Goal: Task Accomplishment & Management: Manage account settings

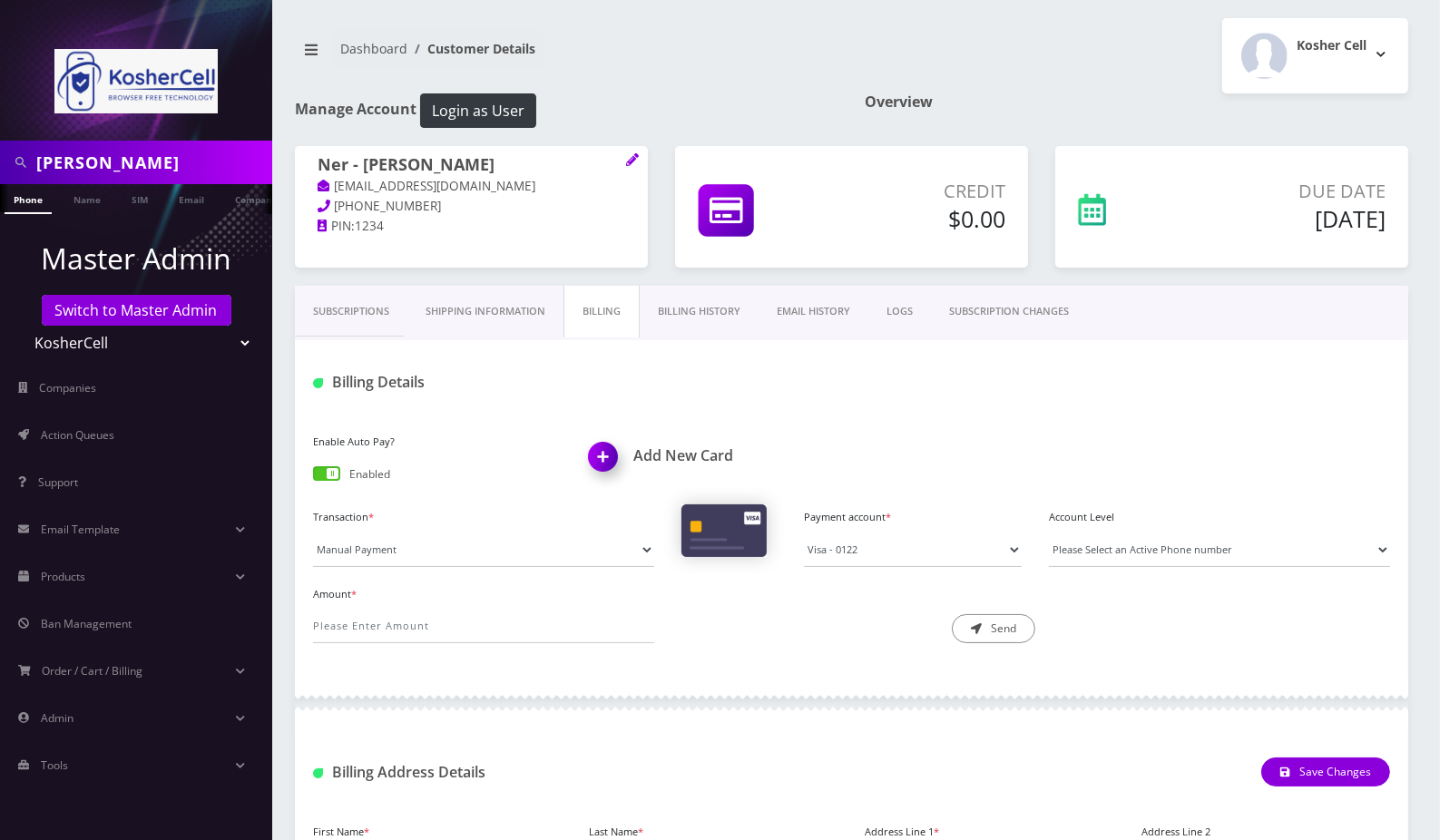
scroll to position [0, 9]
click at [119, 313] on link "Switch to Master Admin" at bounding box center [137, 310] width 190 height 31
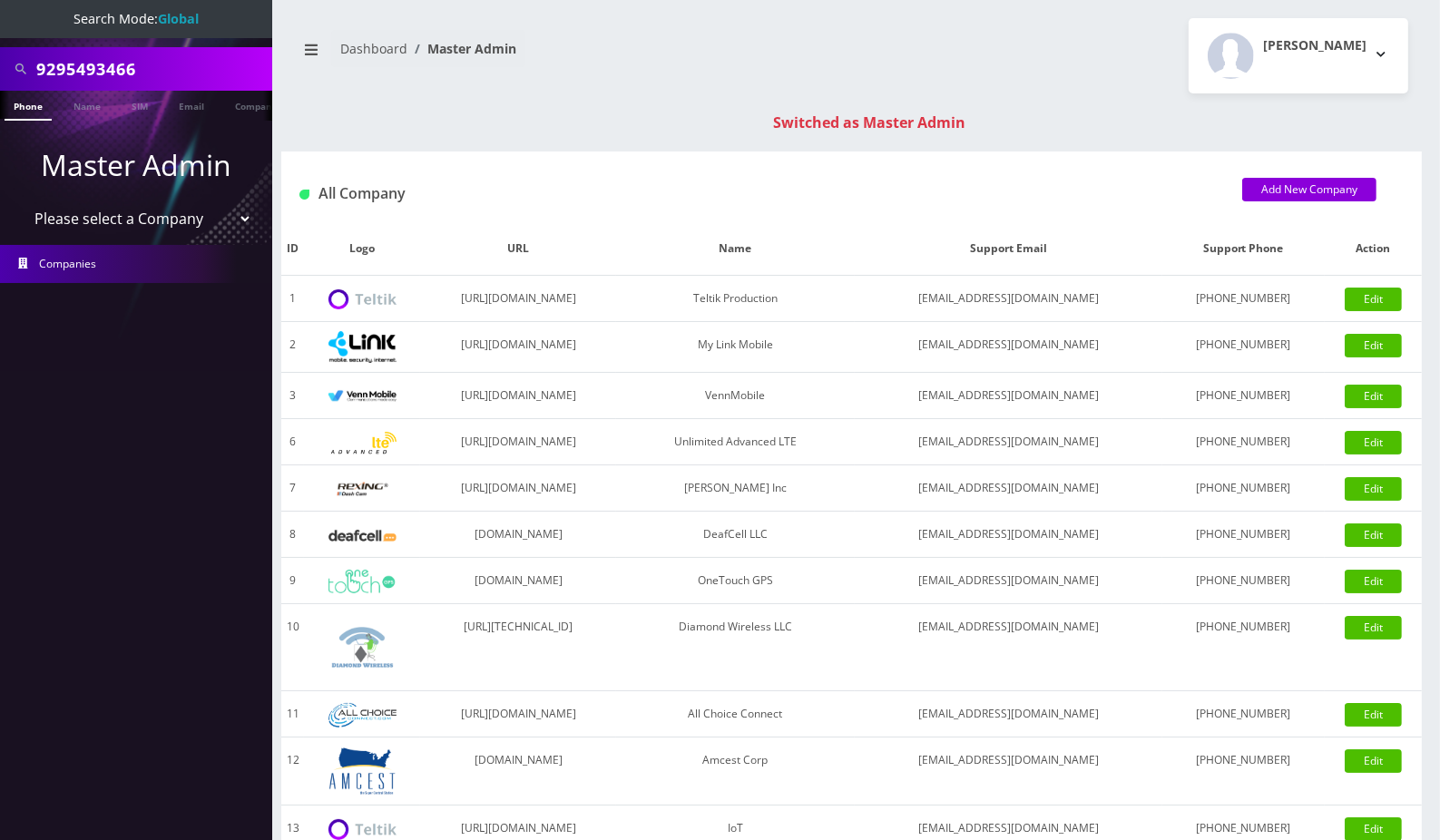
type input "9295493466"
click at [20, 106] on link "Phone" at bounding box center [28, 105] width 47 height 30
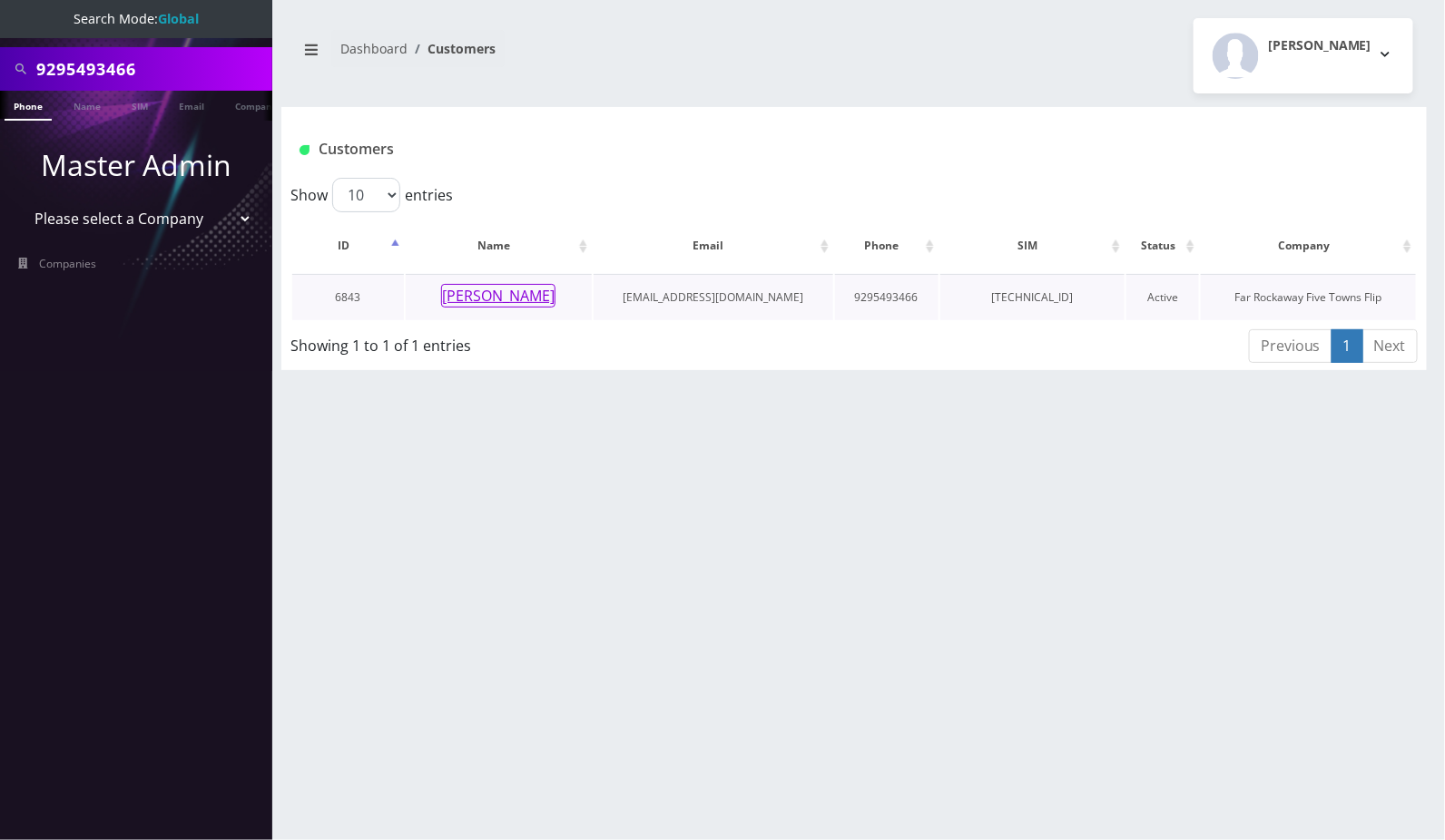
click at [528, 296] on button "Yosef Dovid Ausch" at bounding box center [497, 295] width 114 height 24
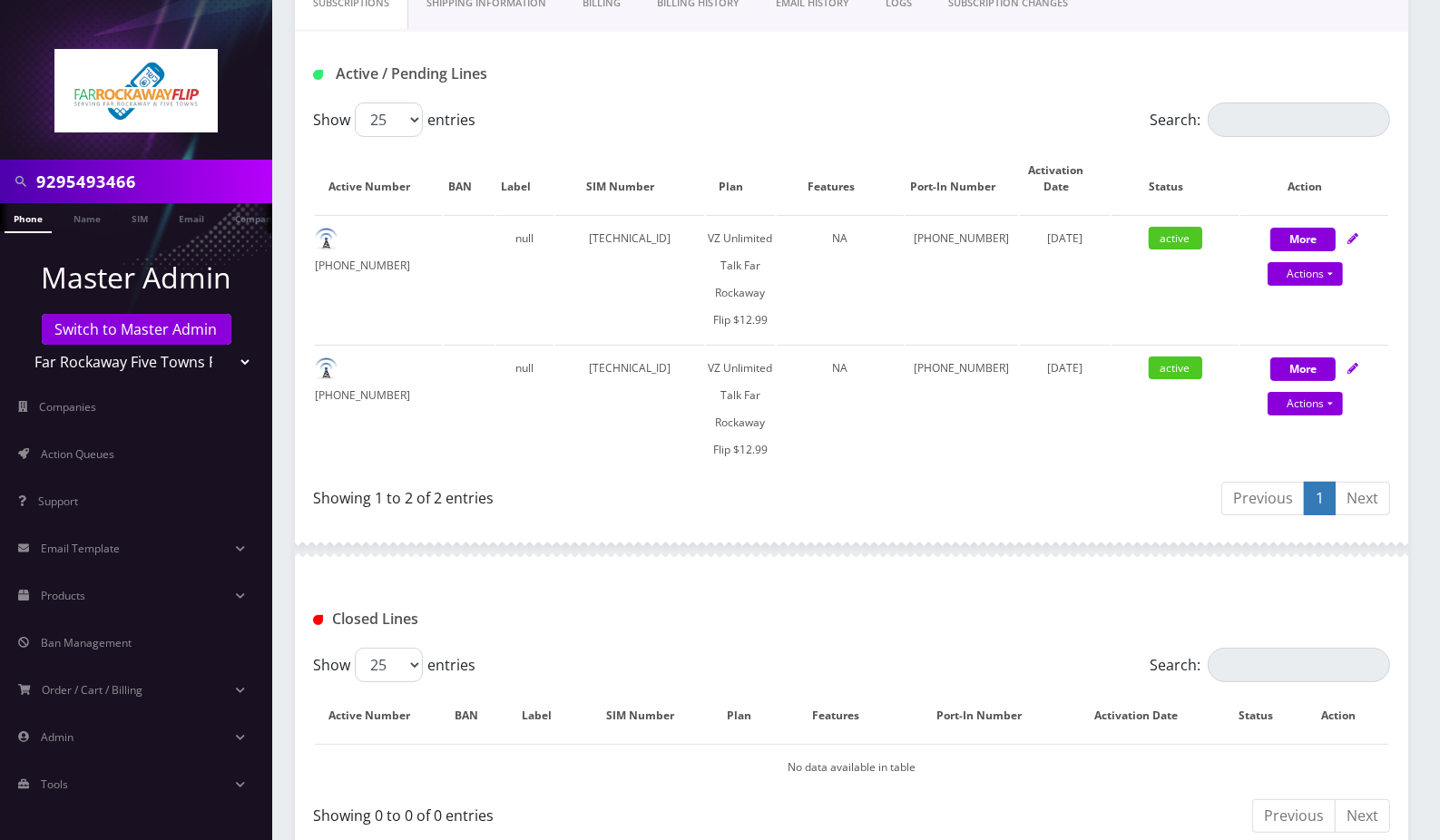
scroll to position [363, 0]
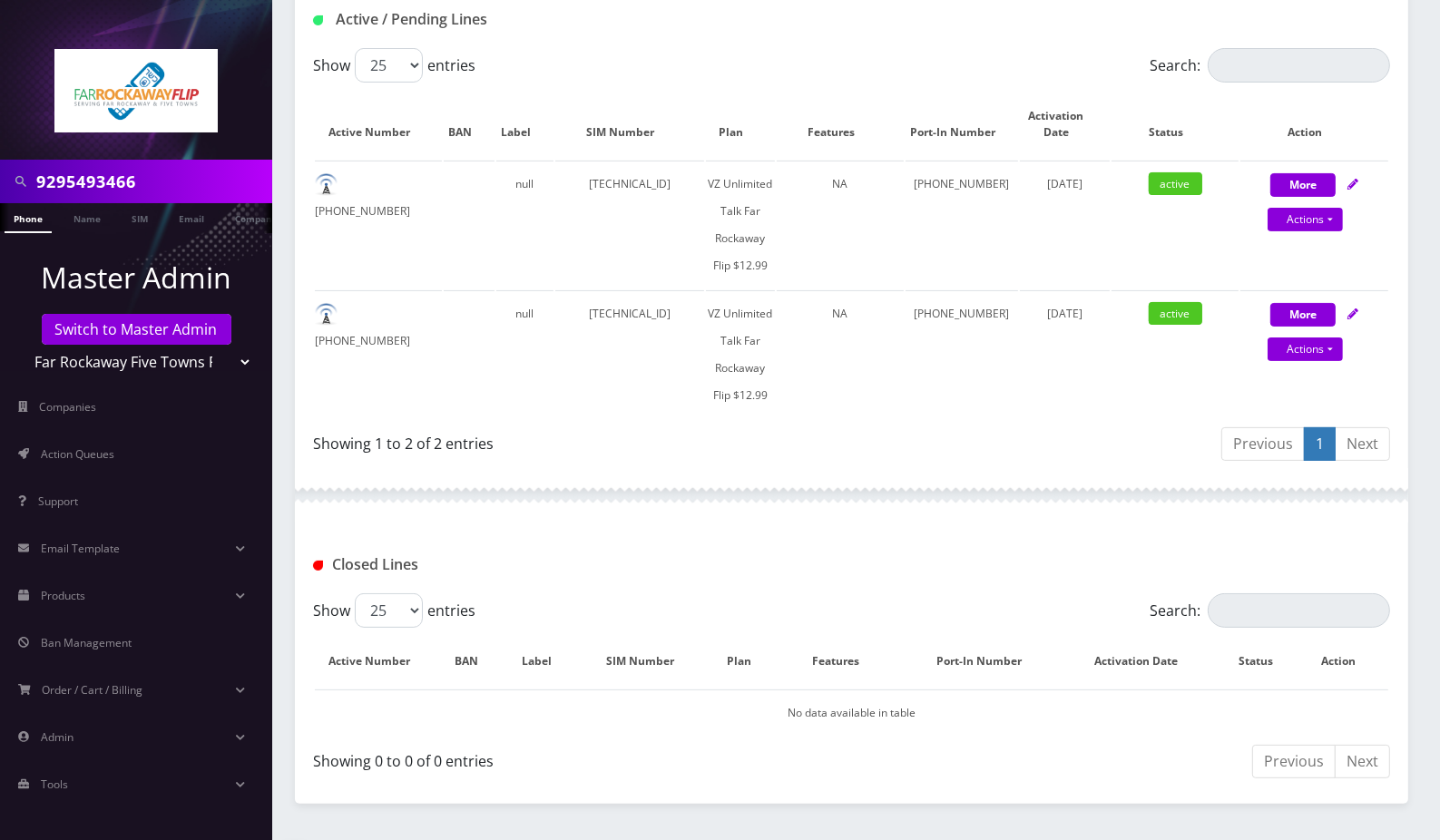
click at [116, 184] on input "9295493466" at bounding box center [151, 181] width 231 height 34
click at [93, 319] on link "Switch to Master Admin" at bounding box center [137, 329] width 190 height 31
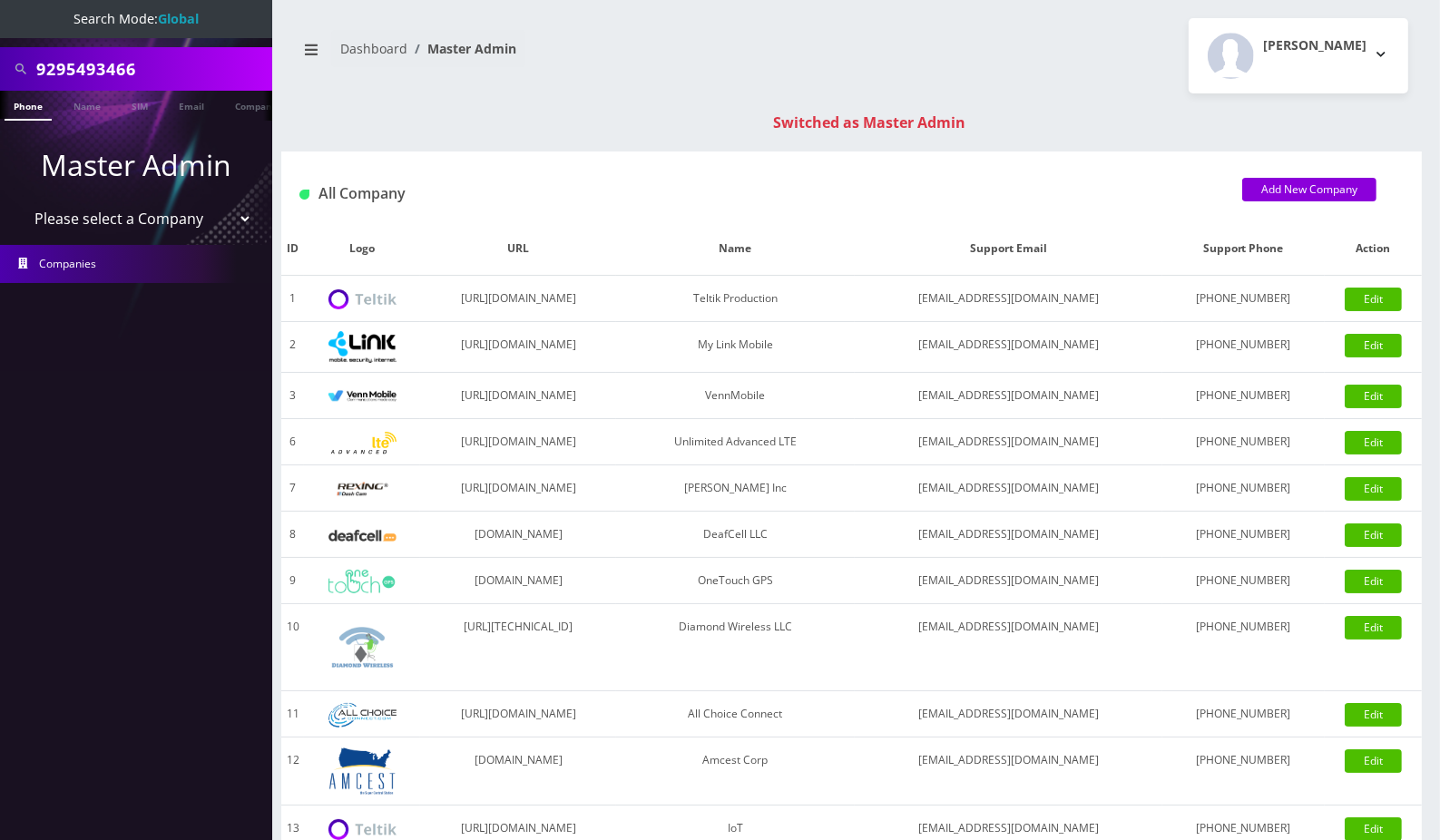
click at [98, 66] on input "9295493466" at bounding box center [151, 69] width 231 height 34
paste input "3473307157"
type input "3473307157"
click at [19, 109] on link "Phone" at bounding box center [28, 105] width 47 height 30
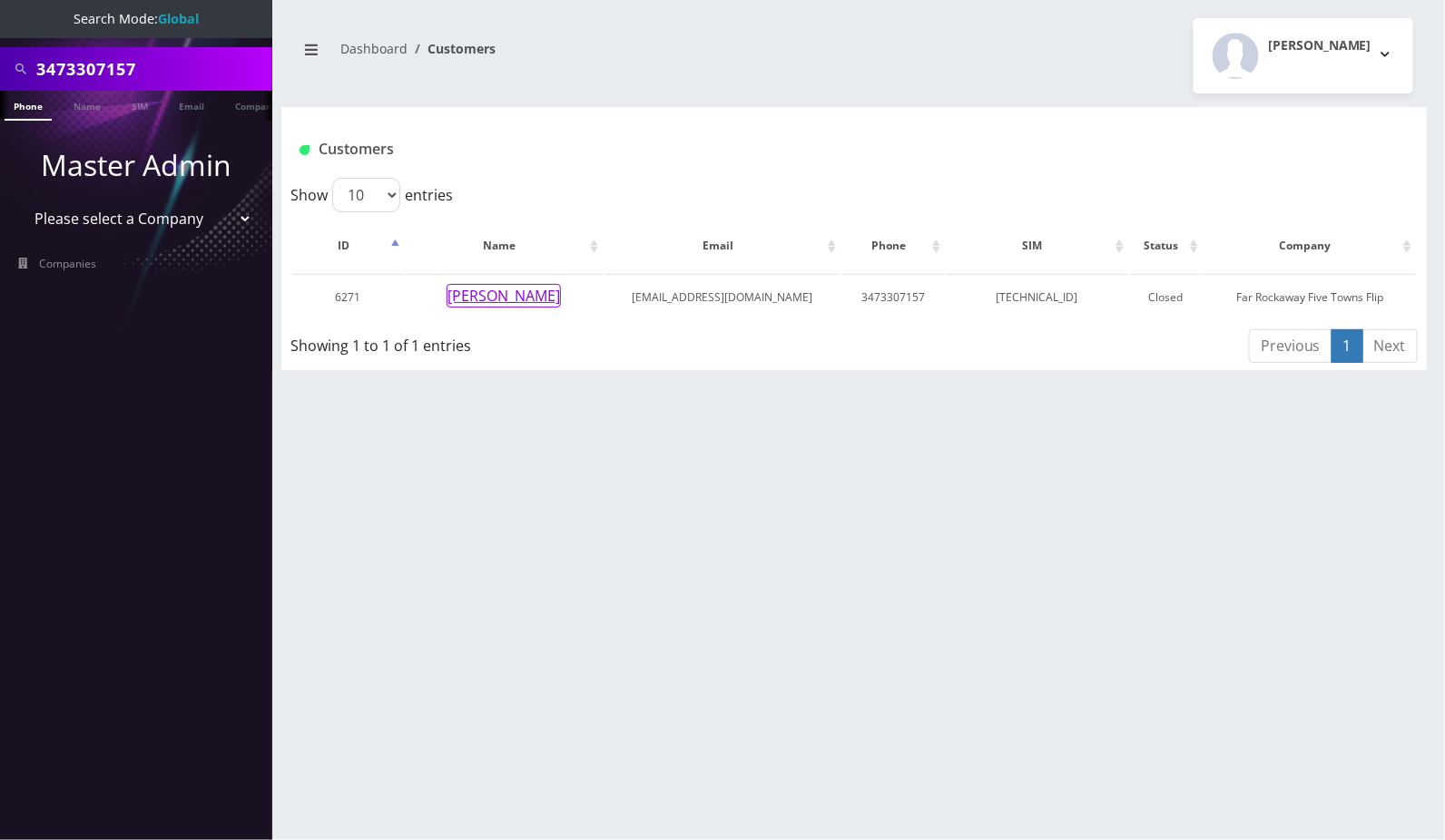
drag, startPoint x: 516, startPoint y: 291, endPoint x: 347, endPoint y: 330, distance: 173.4
click at [516, 291] on button "Avigayil Simonovsky" at bounding box center [503, 295] width 114 height 24
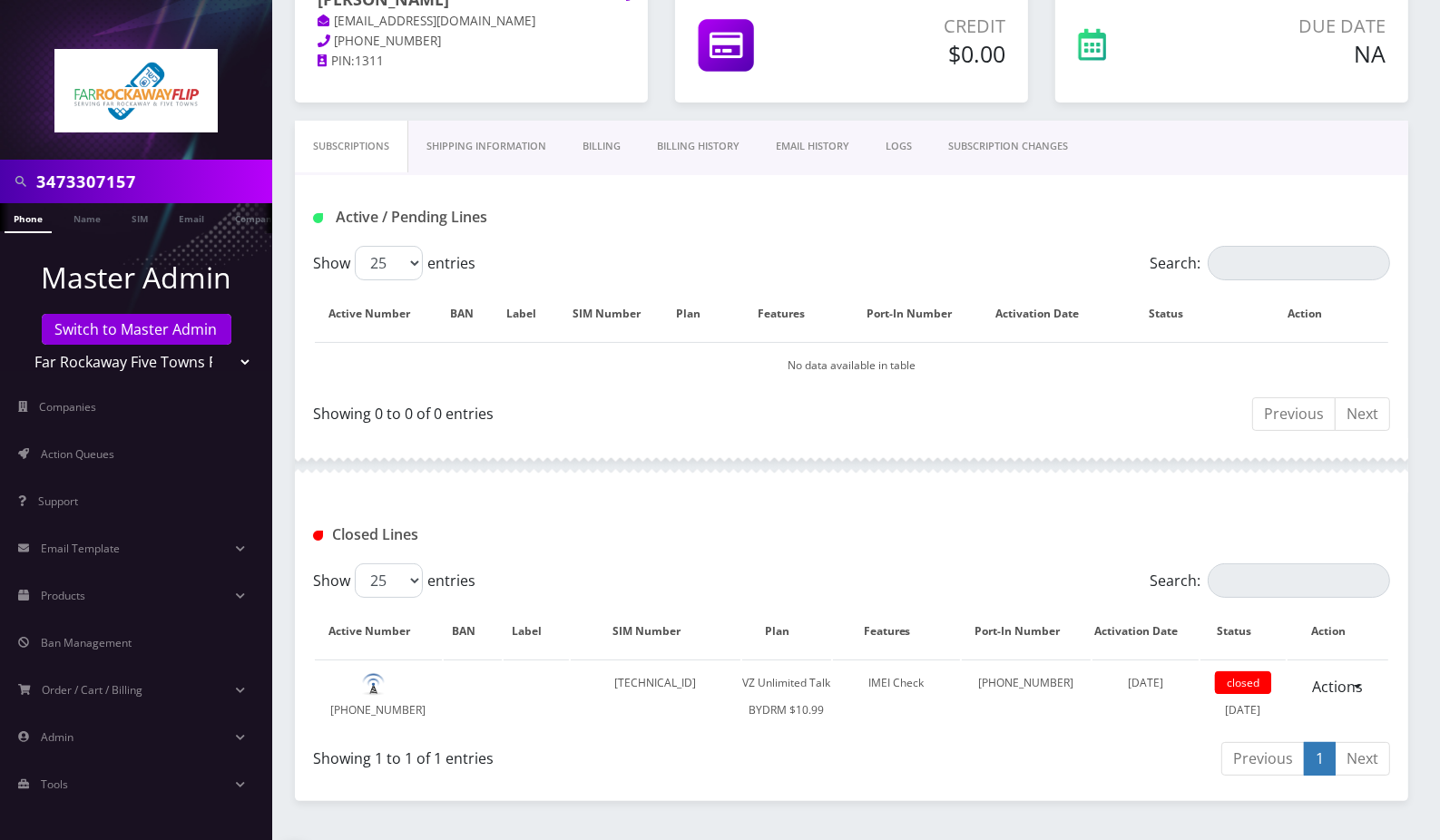
scroll to position [402, 0]
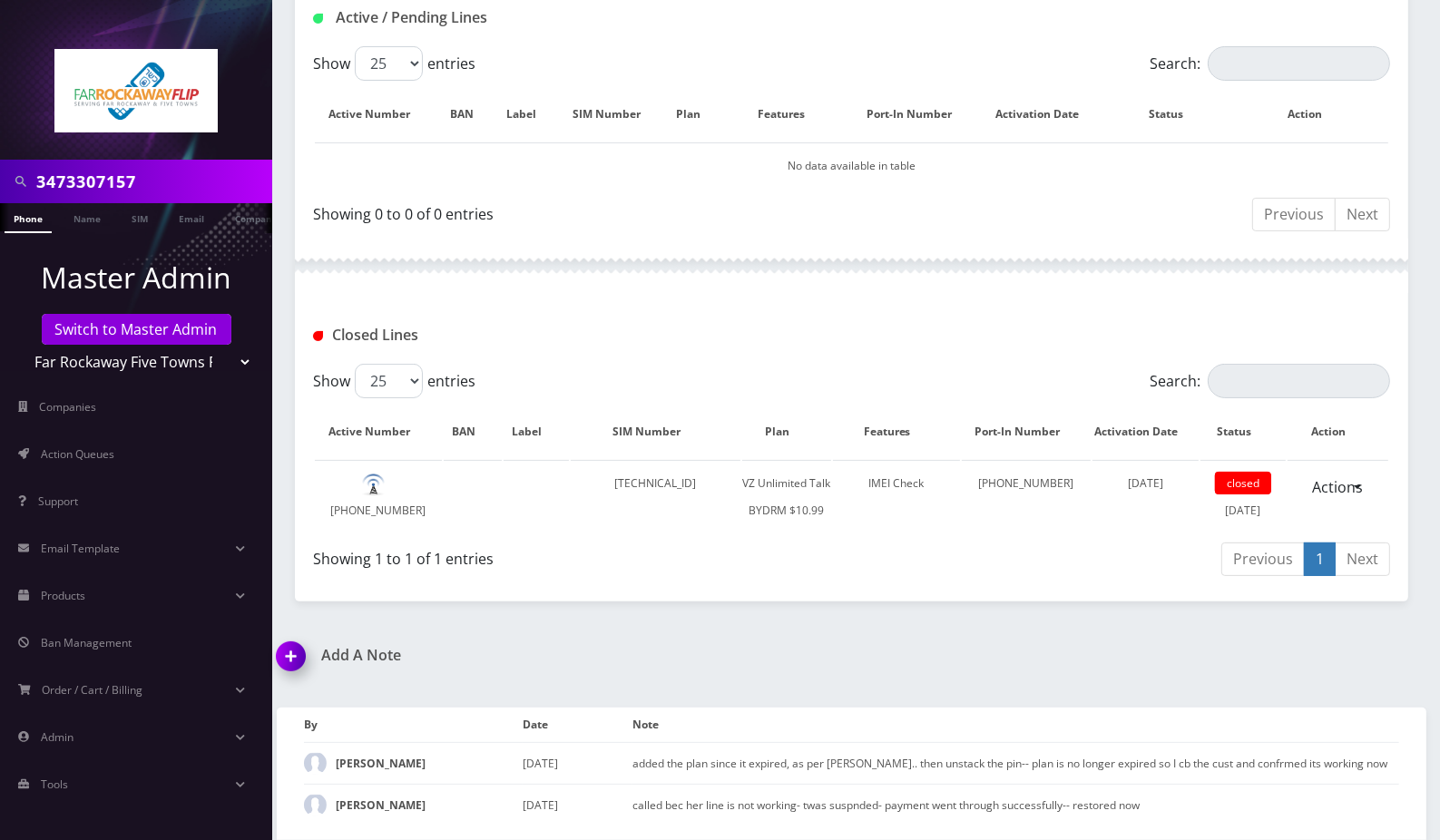
click at [162, 182] on input "3473307157" at bounding box center [151, 181] width 231 height 34
click at [142, 321] on link "Switch to Master Admin" at bounding box center [137, 329] width 190 height 31
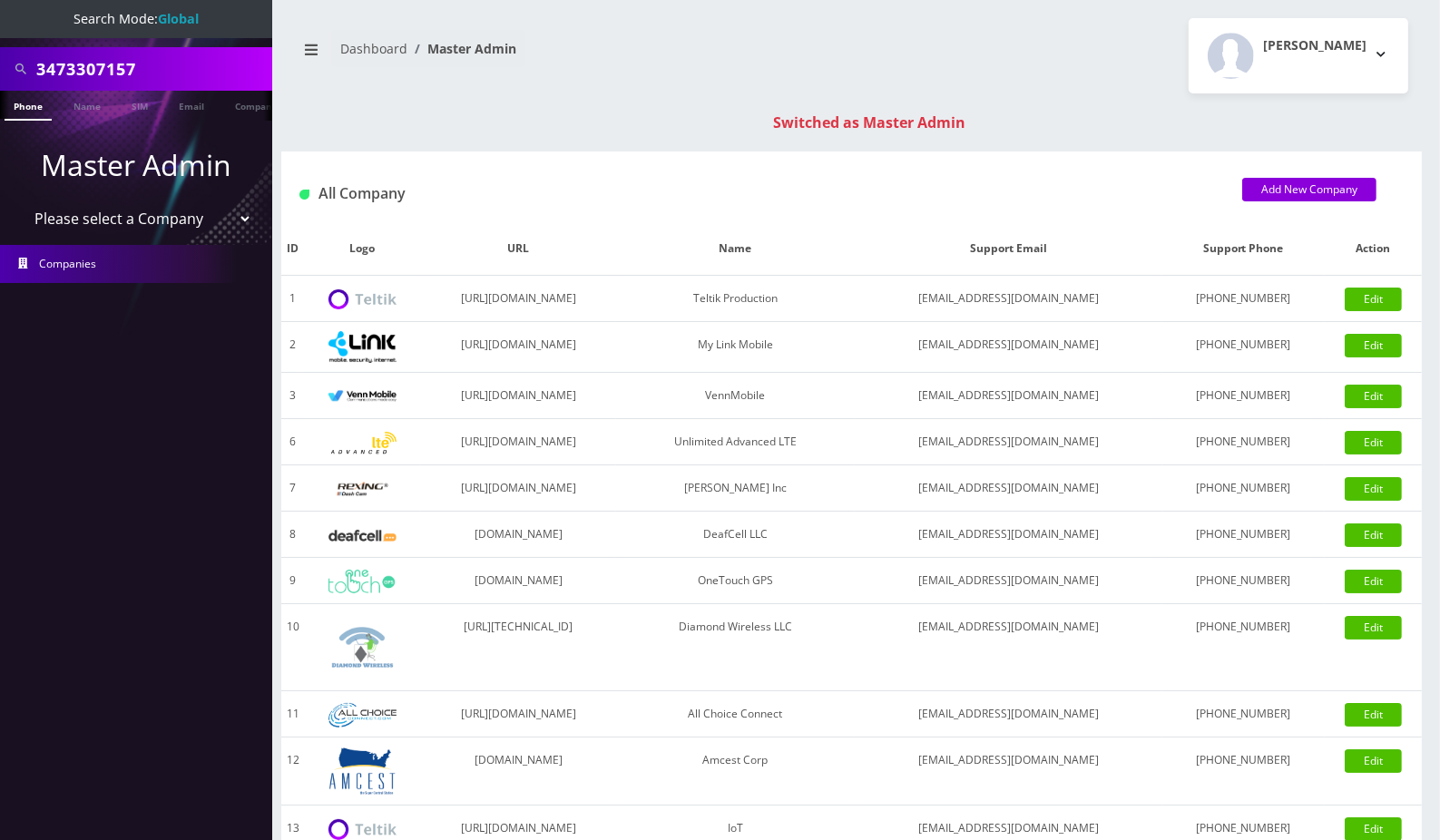
click at [124, 72] on input "3473307157" at bounding box center [151, 69] width 231 height 34
paste input "9296780622"
type input "9296780622"
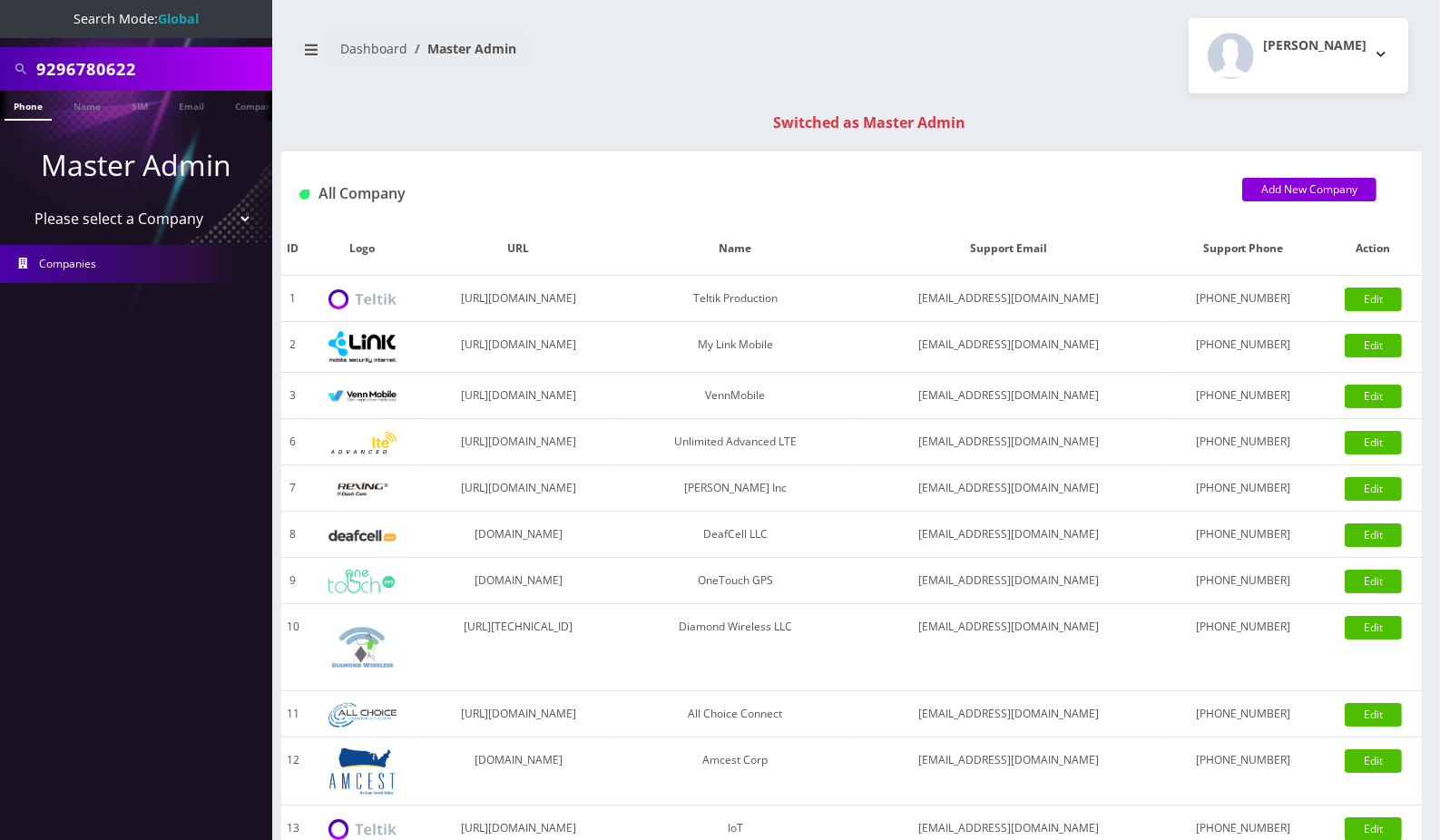
click at [36, 105] on link "Phone" at bounding box center [28, 105] width 47 height 30
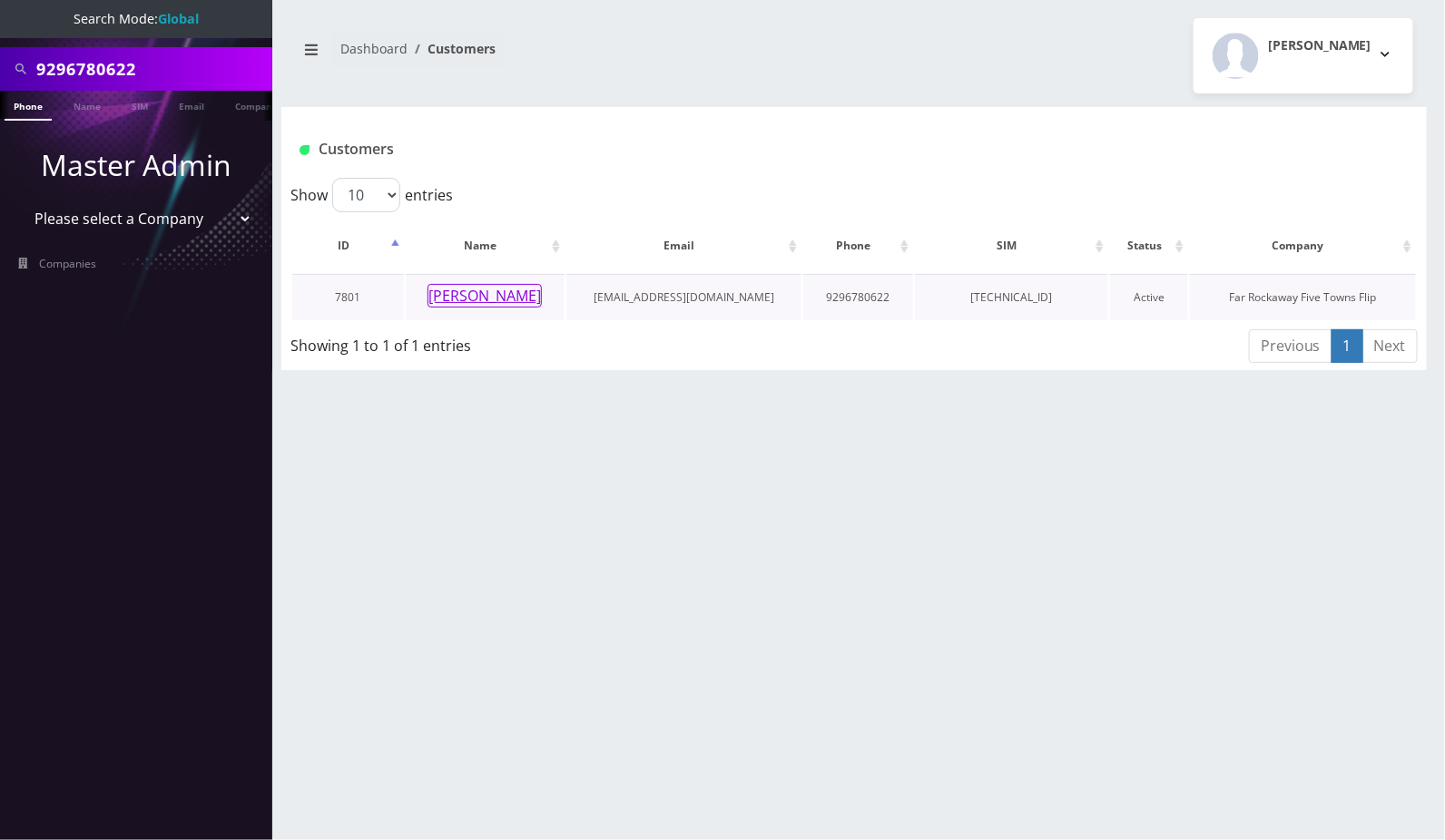
click at [462, 297] on button "[PERSON_NAME]" at bounding box center [484, 295] width 114 height 24
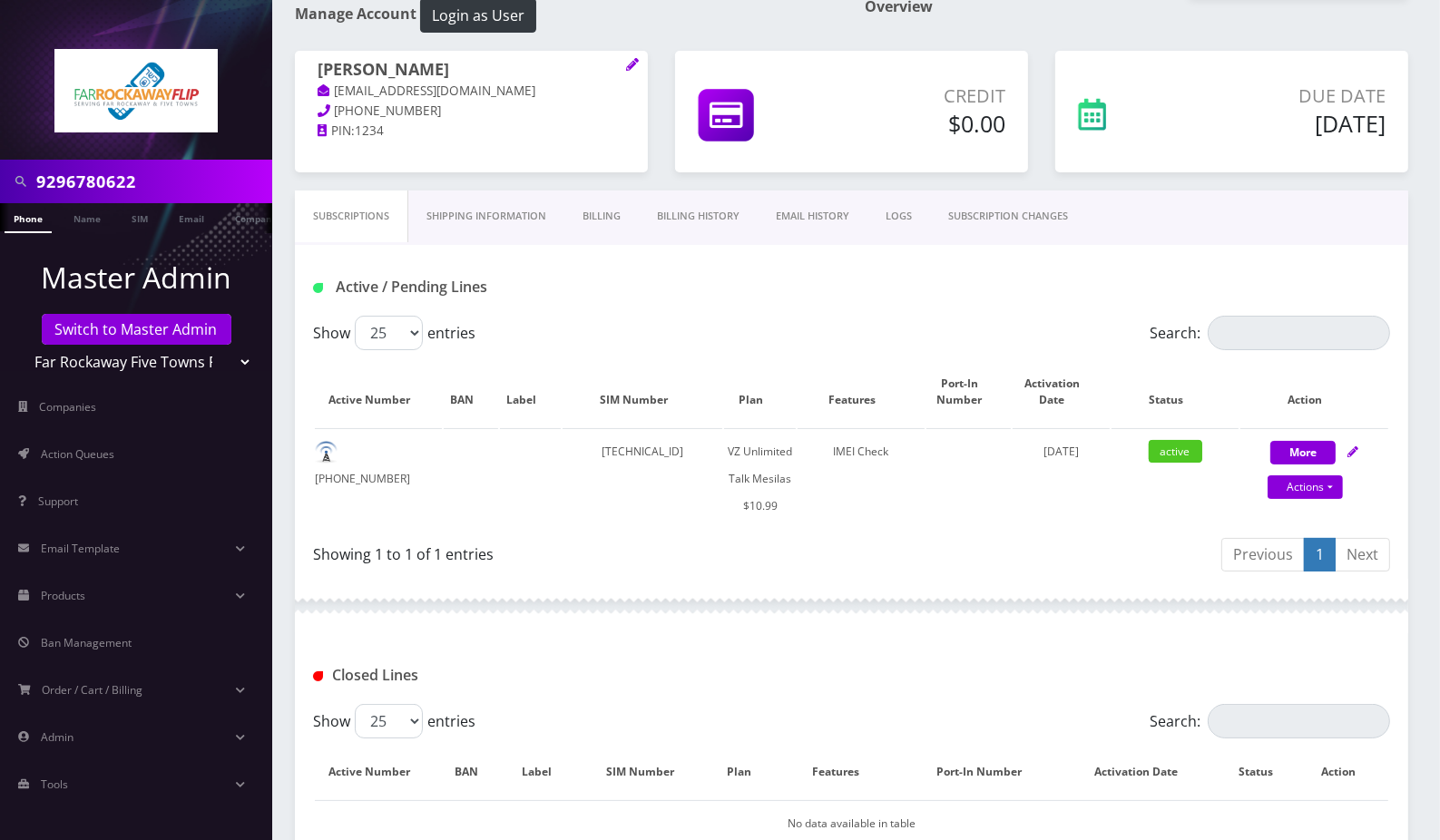
scroll to position [252, 0]
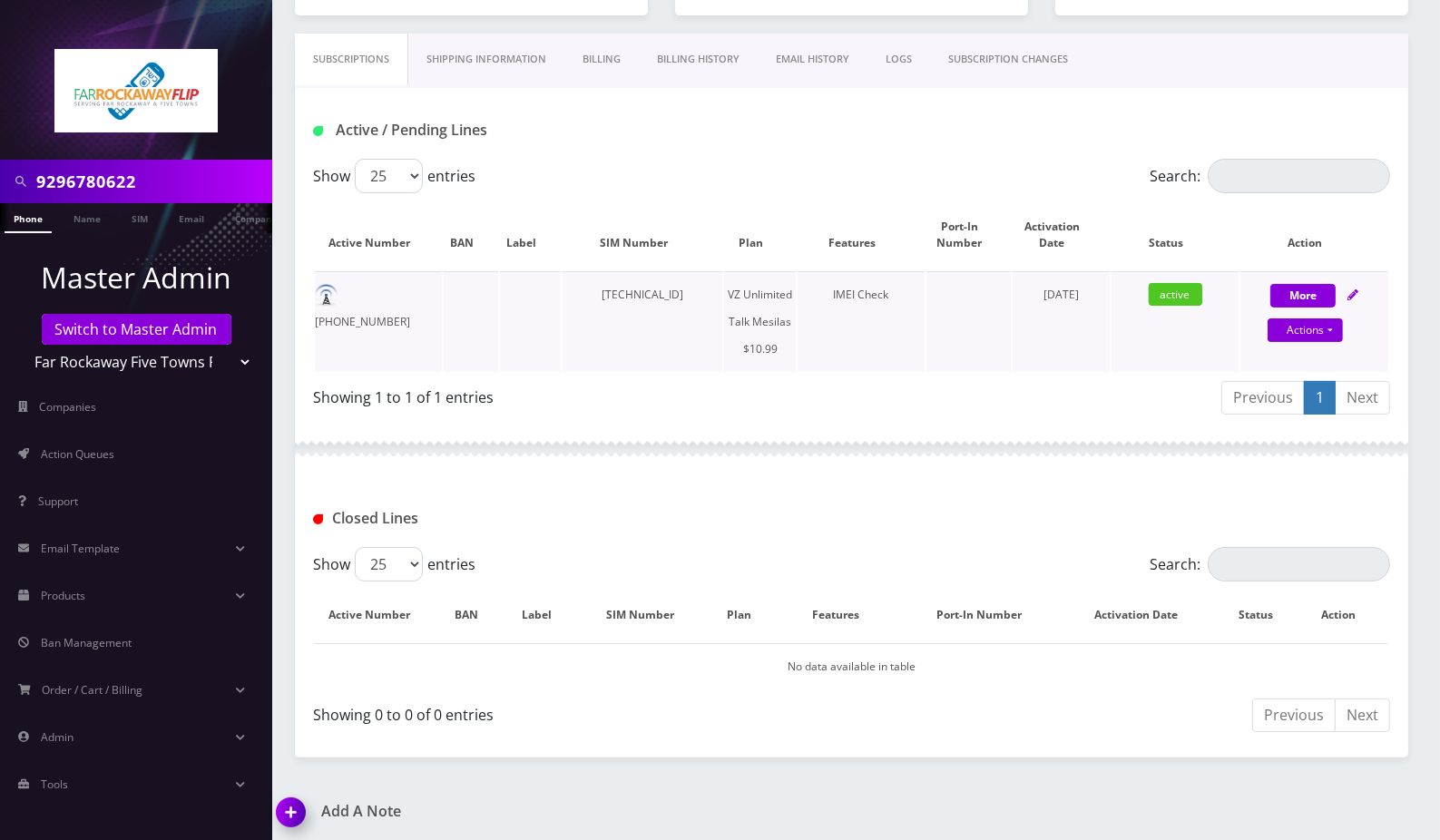
click at [396, 288] on td "929-678-0622" at bounding box center [378, 321] width 127 height 101
copy td "929-678-0622"
click at [58, 187] on input "9296780622" at bounding box center [151, 181] width 231 height 34
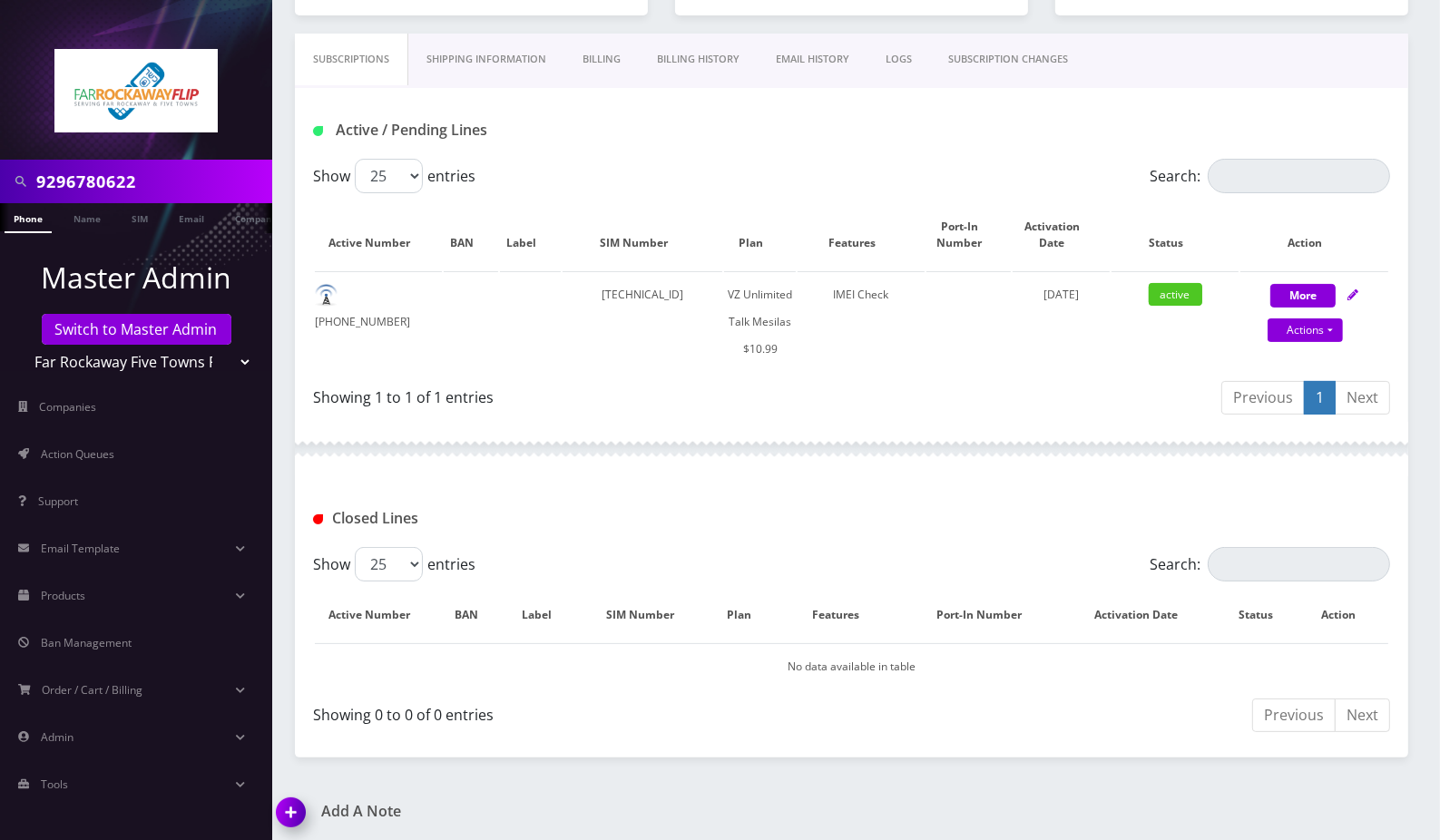
click at [58, 187] on input "9296780622" at bounding box center [151, 181] width 231 height 34
paste input "5853209"
type input "9295853209"
click at [31, 216] on link "Phone" at bounding box center [28, 217] width 47 height 30
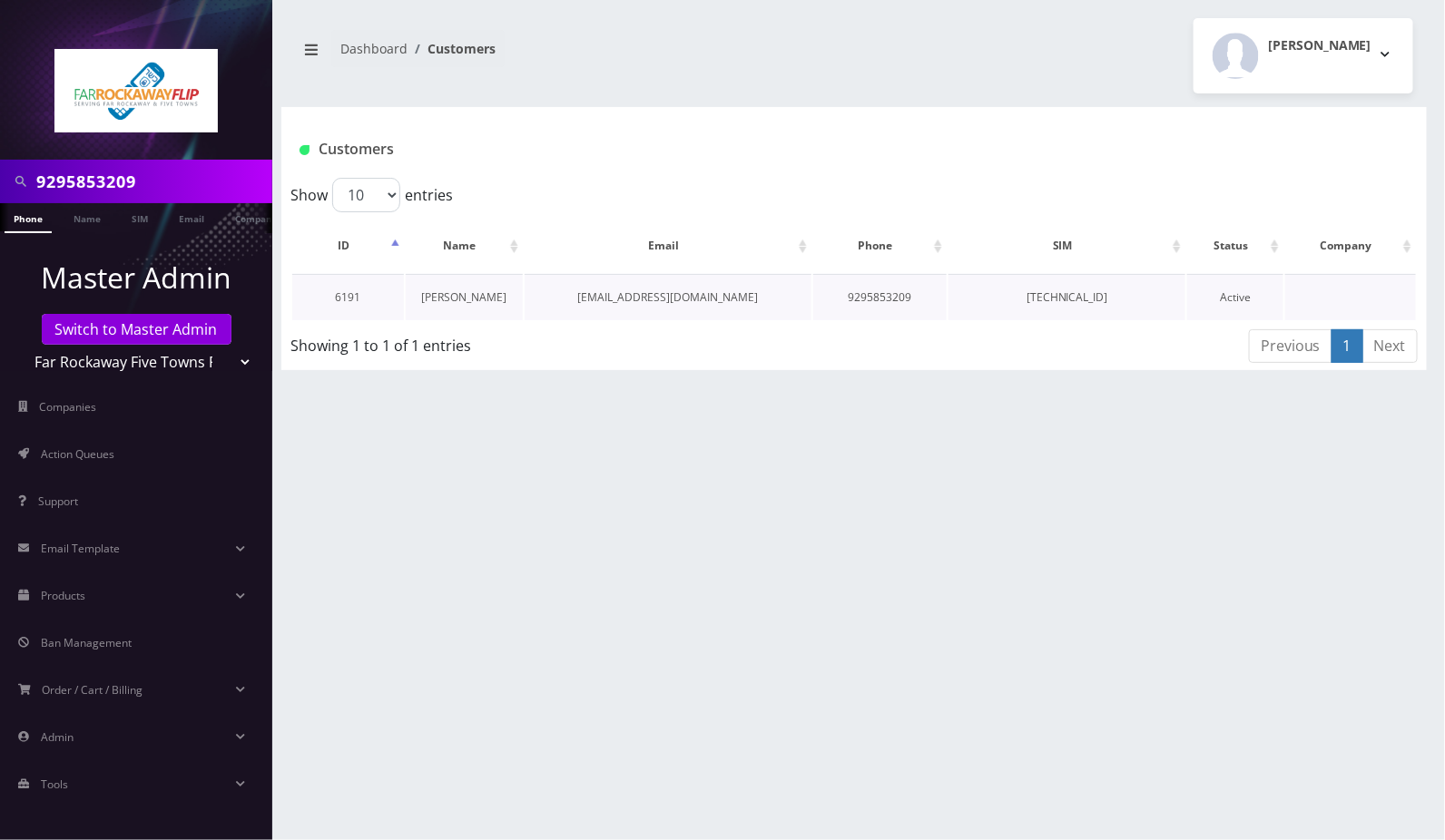
click at [471, 297] on link "[PERSON_NAME]" at bounding box center [463, 297] width 85 height 15
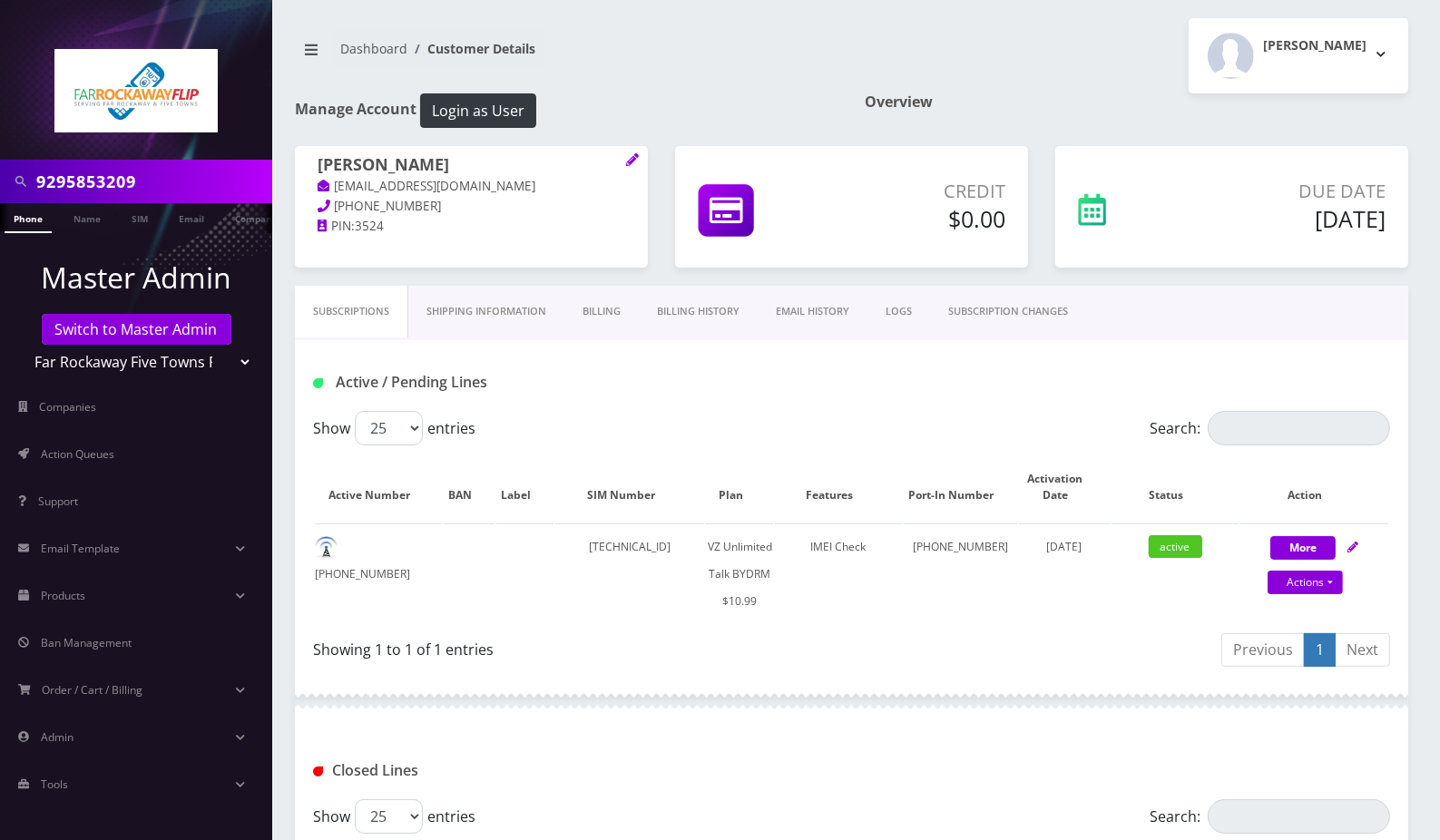
click at [94, 189] on input "9295853209" at bounding box center [151, 181] width 231 height 34
click at [59, 186] on input "9295853209" at bounding box center [151, 181] width 231 height 34
paste input "8482249832"
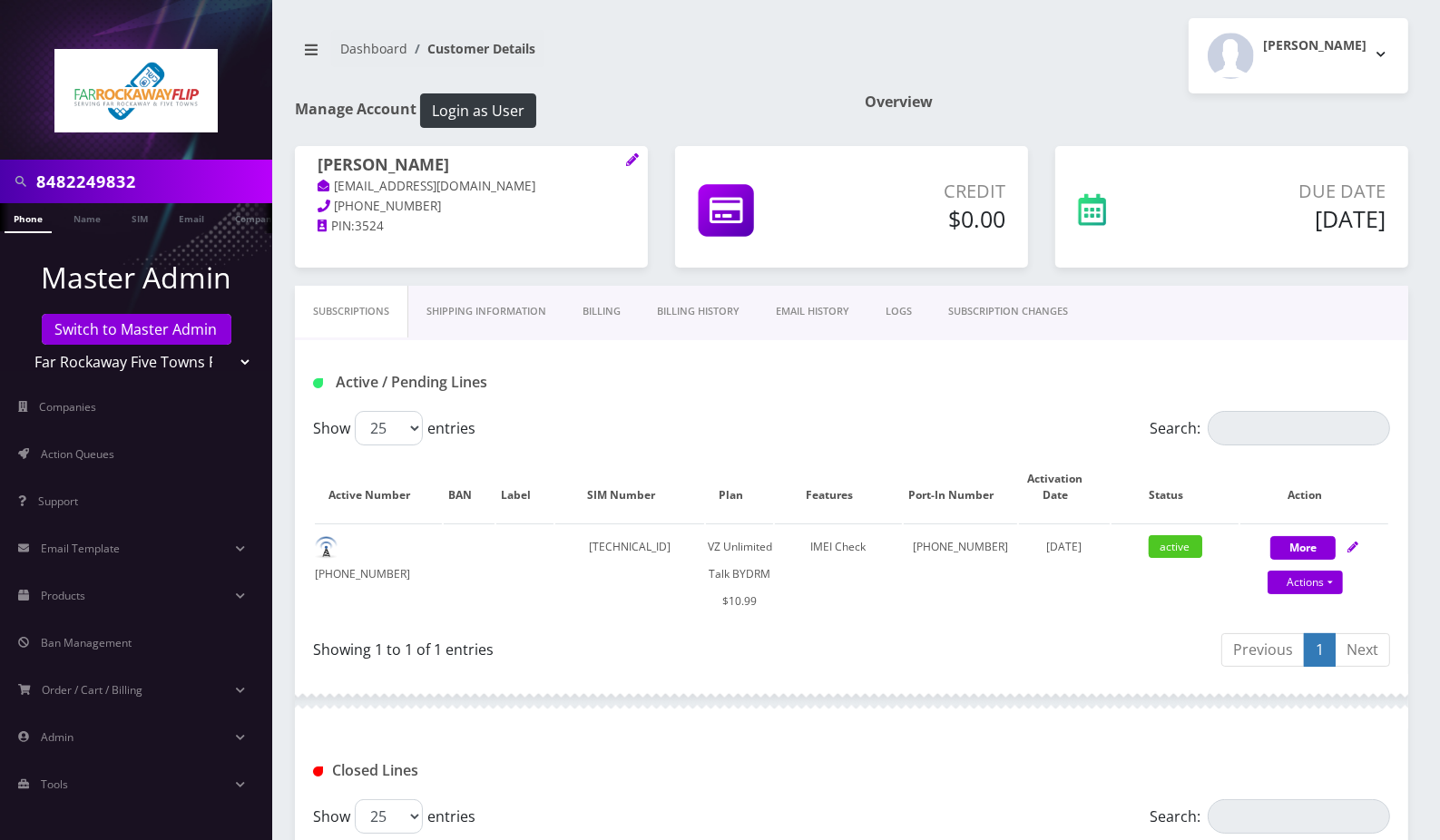
type input "8482249832"
click at [30, 222] on link "Phone" at bounding box center [28, 217] width 47 height 30
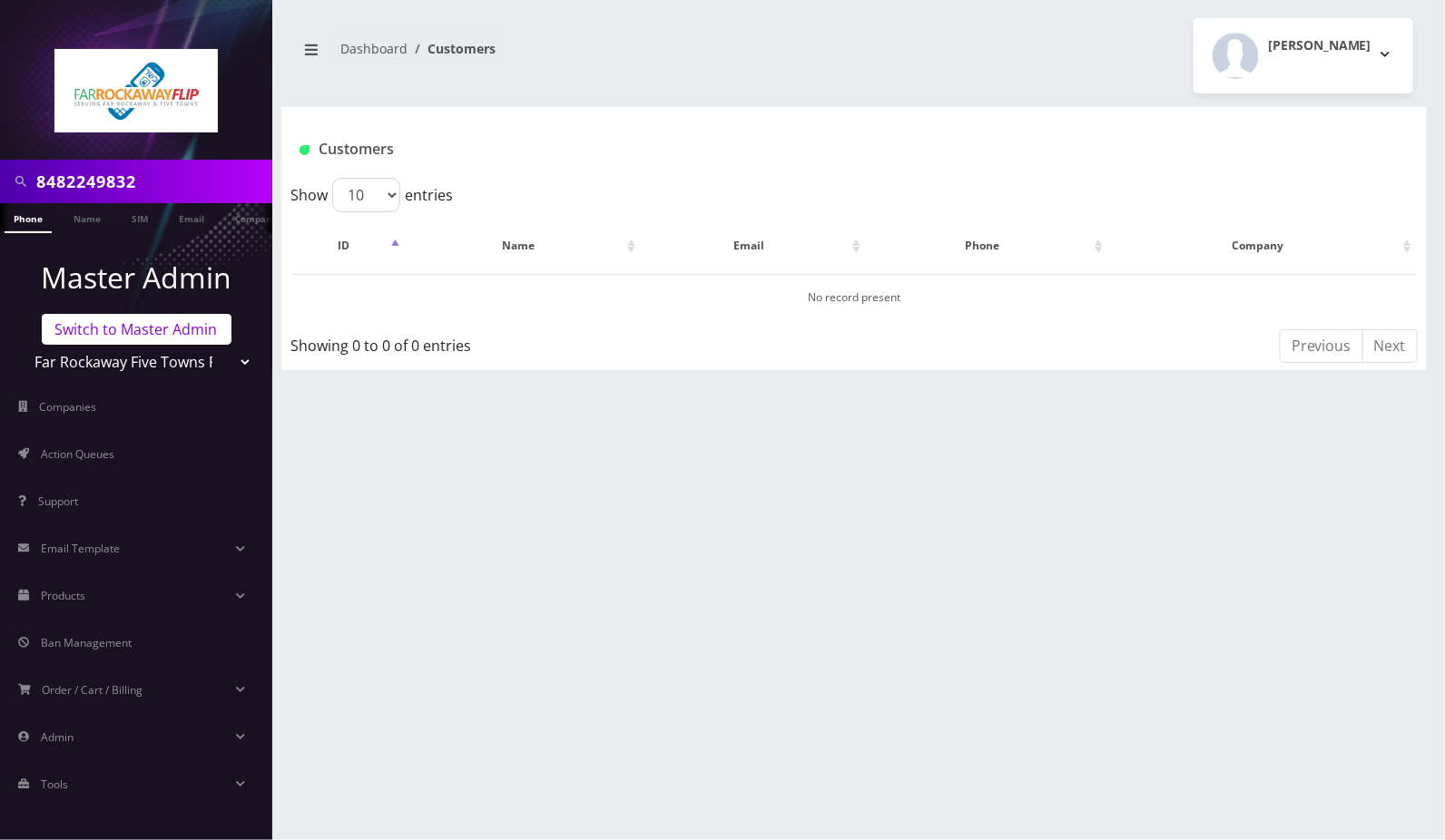
click at [131, 337] on link "Switch to Master Admin" at bounding box center [137, 329] width 190 height 31
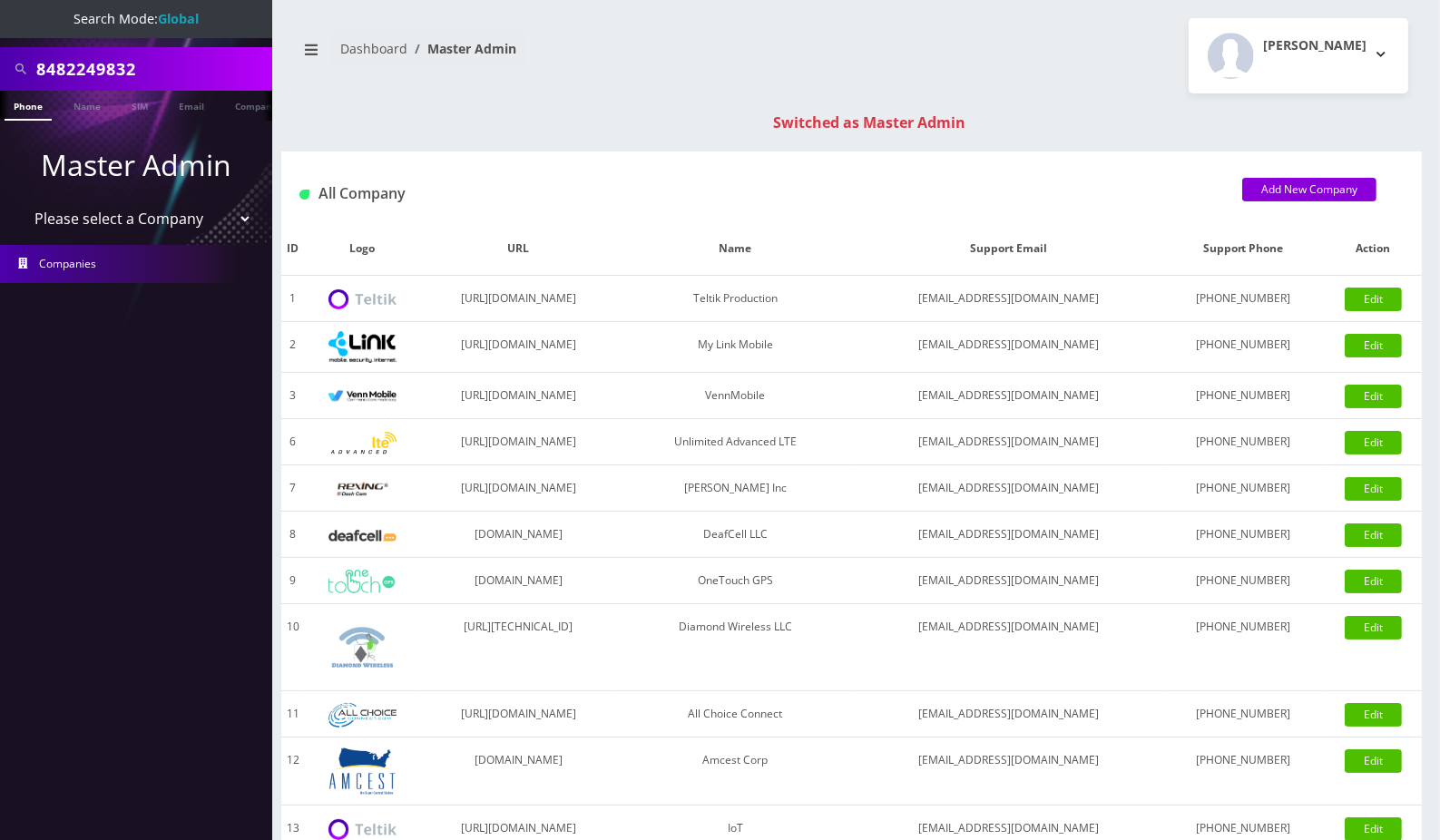
click at [113, 75] on input "8482249832" at bounding box center [151, 69] width 231 height 34
click at [32, 109] on link "Phone" at bounding box center [28, 105] width 47 height 30
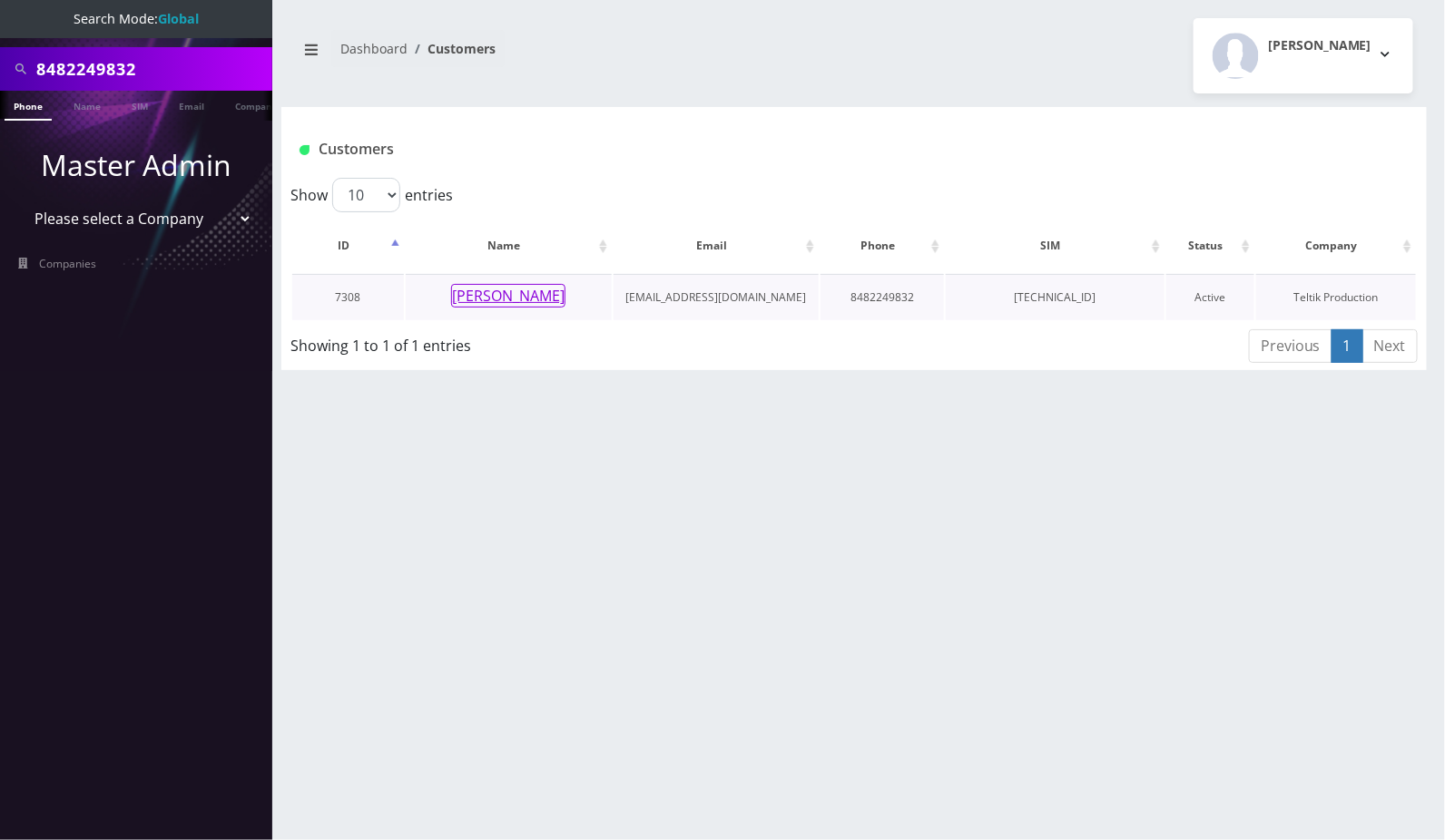
click at [486, 304] on button "[PERSON_NAME]" at bounding box center [508, 295] width 114 height 24
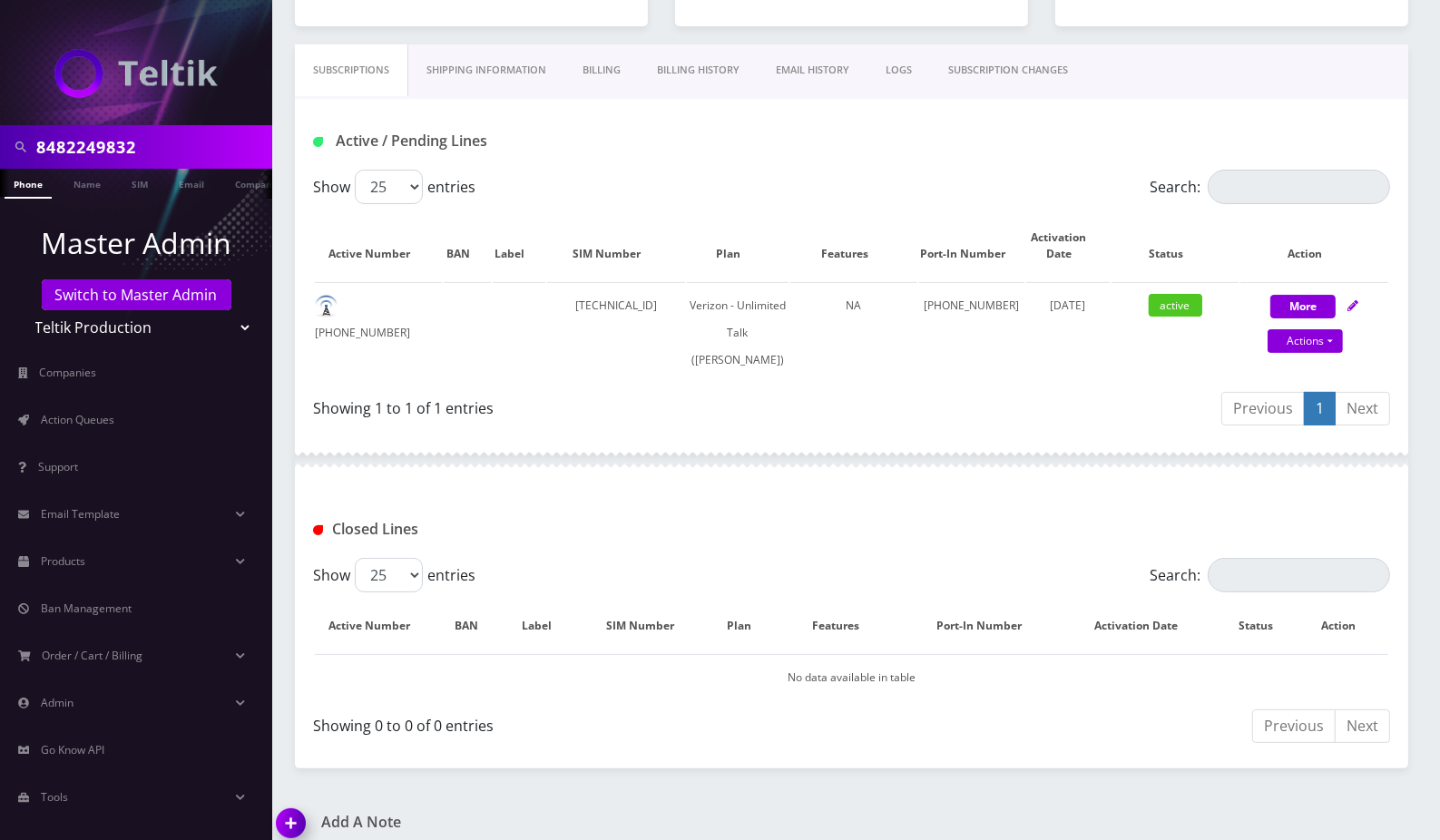
scroll to position [363, 0]
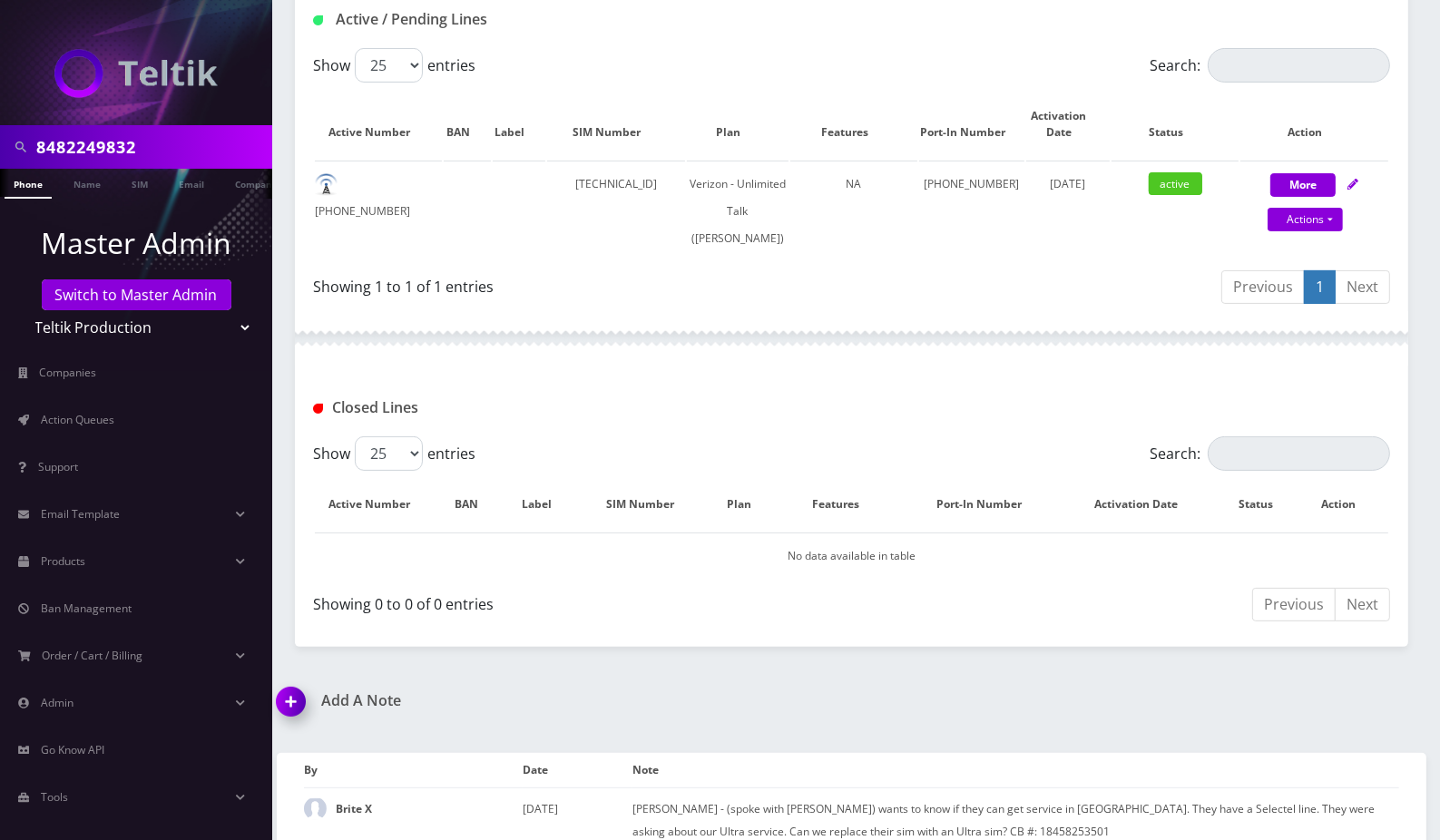
click at [288, 691] on img at bounding box center [294, 708] width 54 height 54
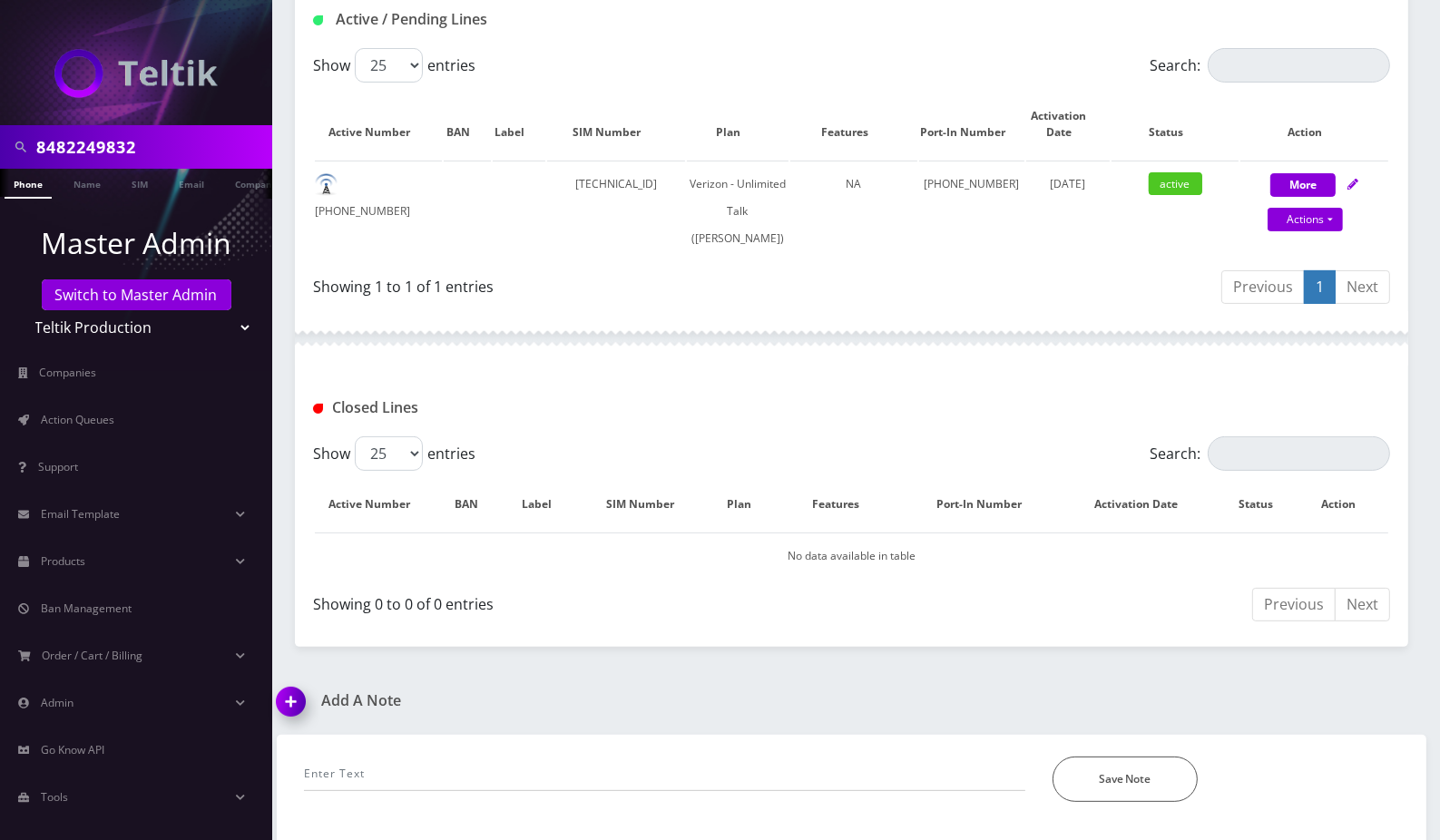
scroll to position [1093, 0]
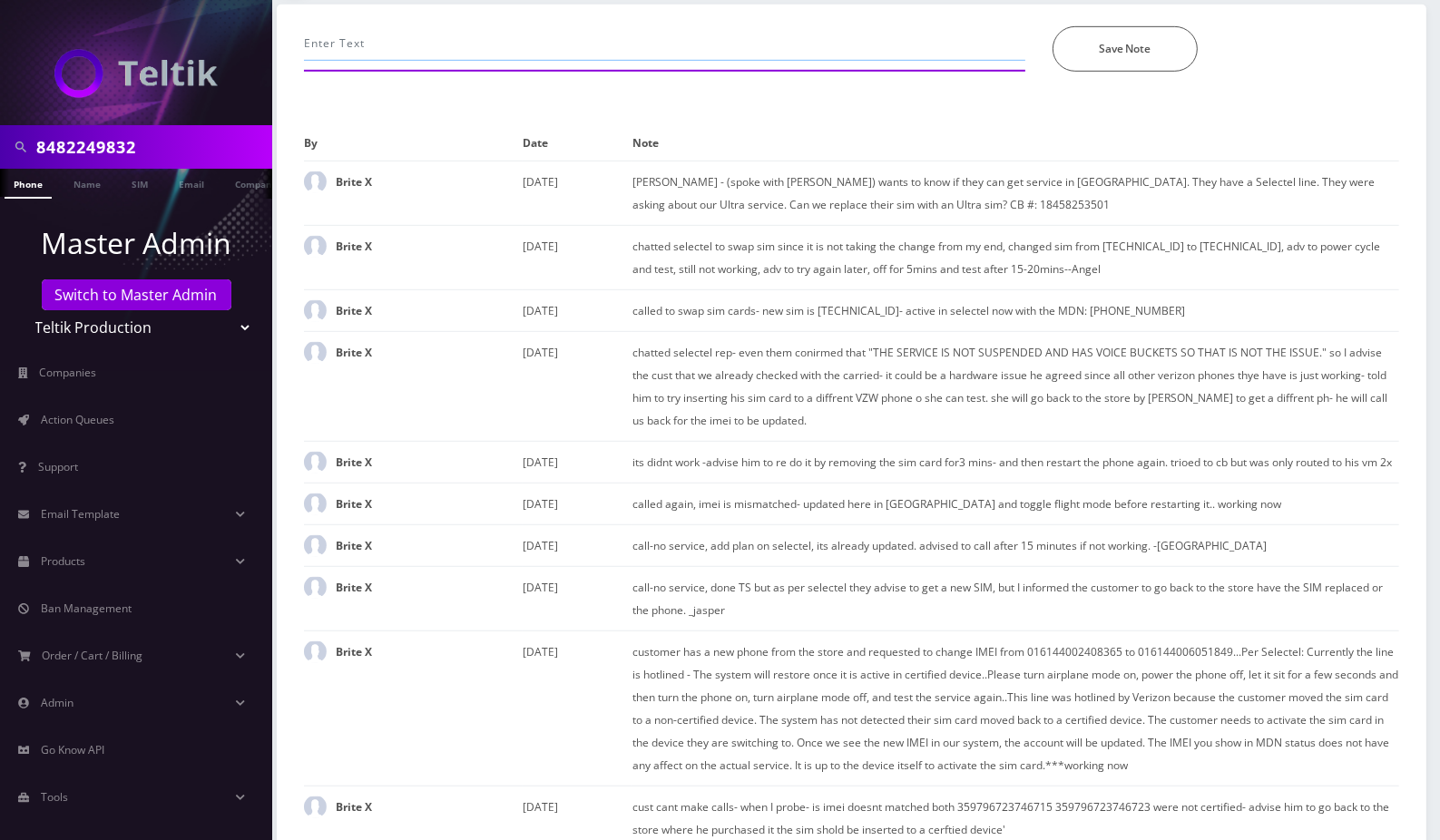
click at [479, 33] on input "text" at bounding box center [664, 43] width 721 height 34
paste input "Re: TELTIK PORT OUT MDN 8482249832"
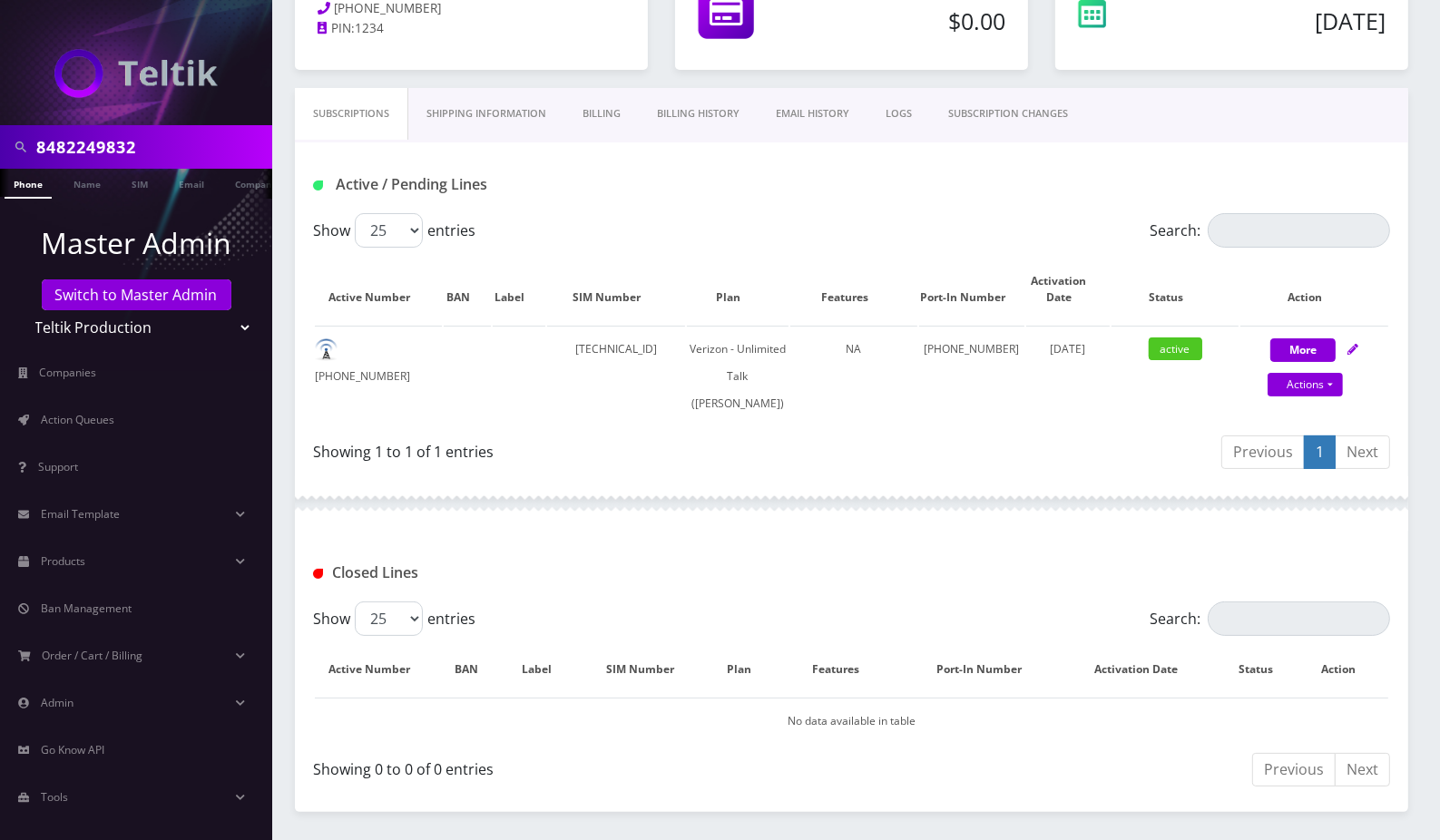
scroll to position [0, 0]
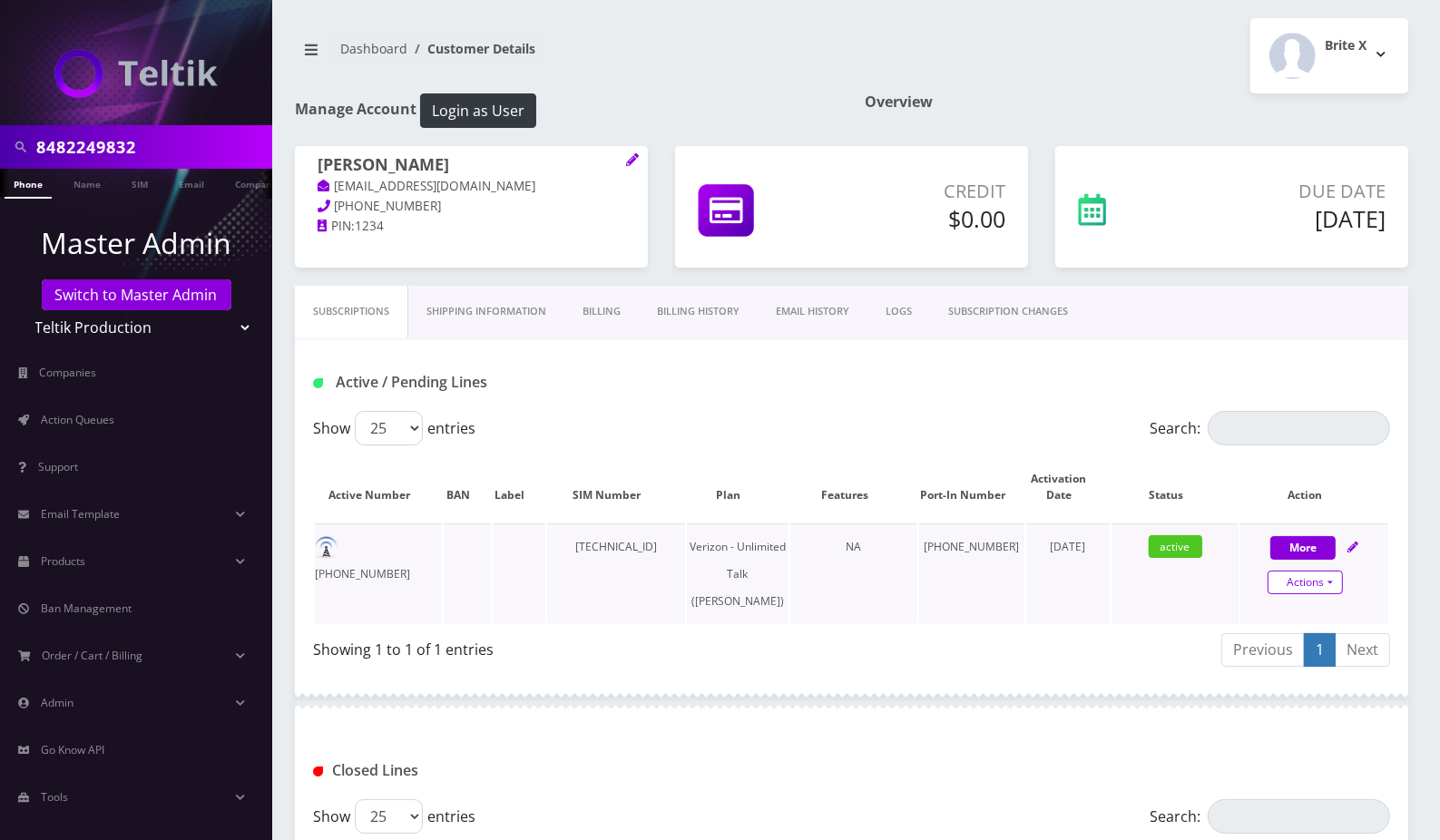
type input "ported out, email confirmation from Selectel, Re: TELTIK PORT OUT MDN 848224983…"
click at [1314, 579] on link "Actions" at bounding box center [1305, 582] width 76 height 24
select select "441"
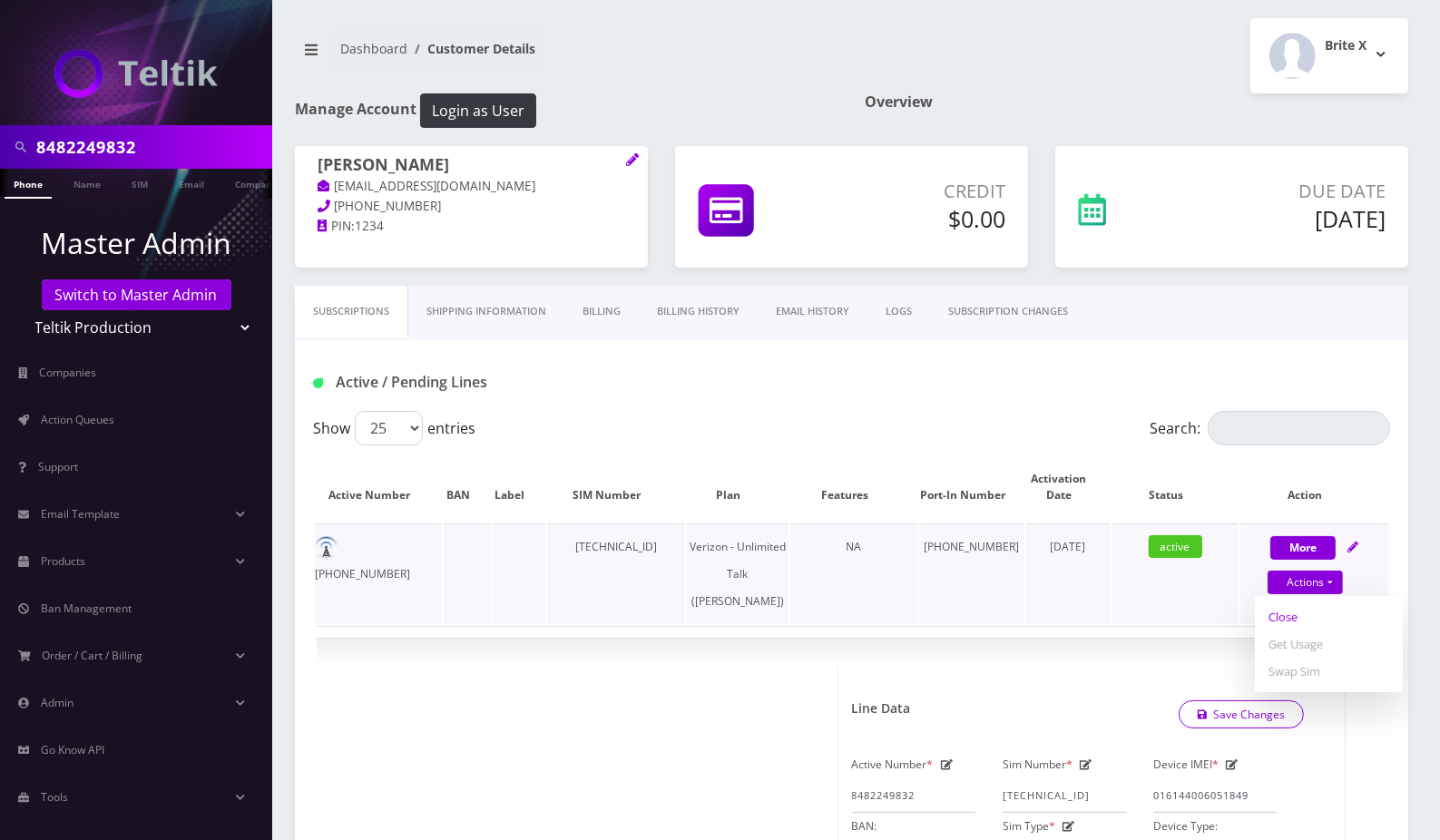
click at [1285, 614] on link "Close" at bounding box center [1329, 617] width 148 height 27
type input "09/08/2025"
select select "441"
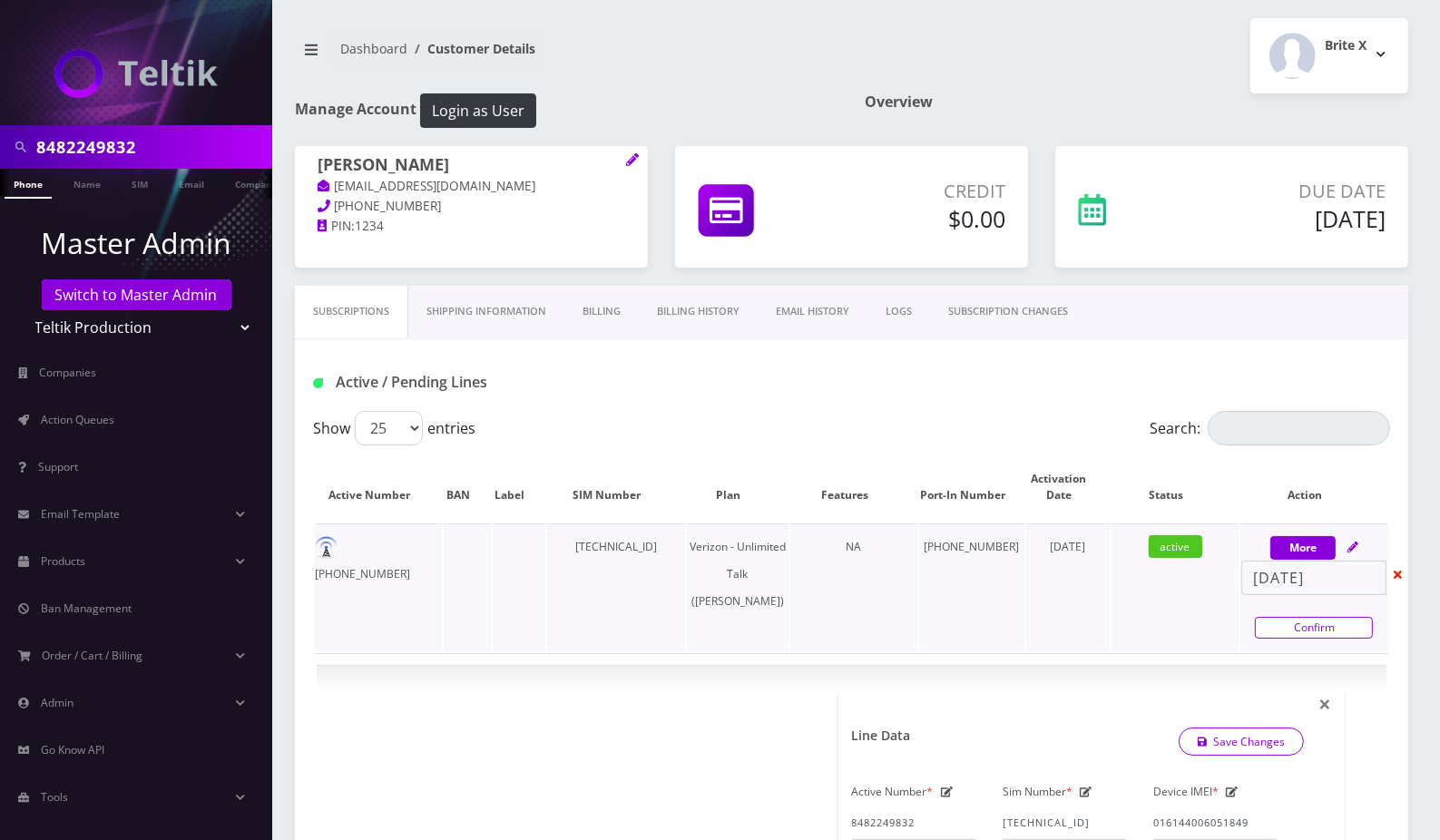
click at [1273, 624] on link "Confirm" at bounding box center [1314, 627] width 118 height 22
select select "441"
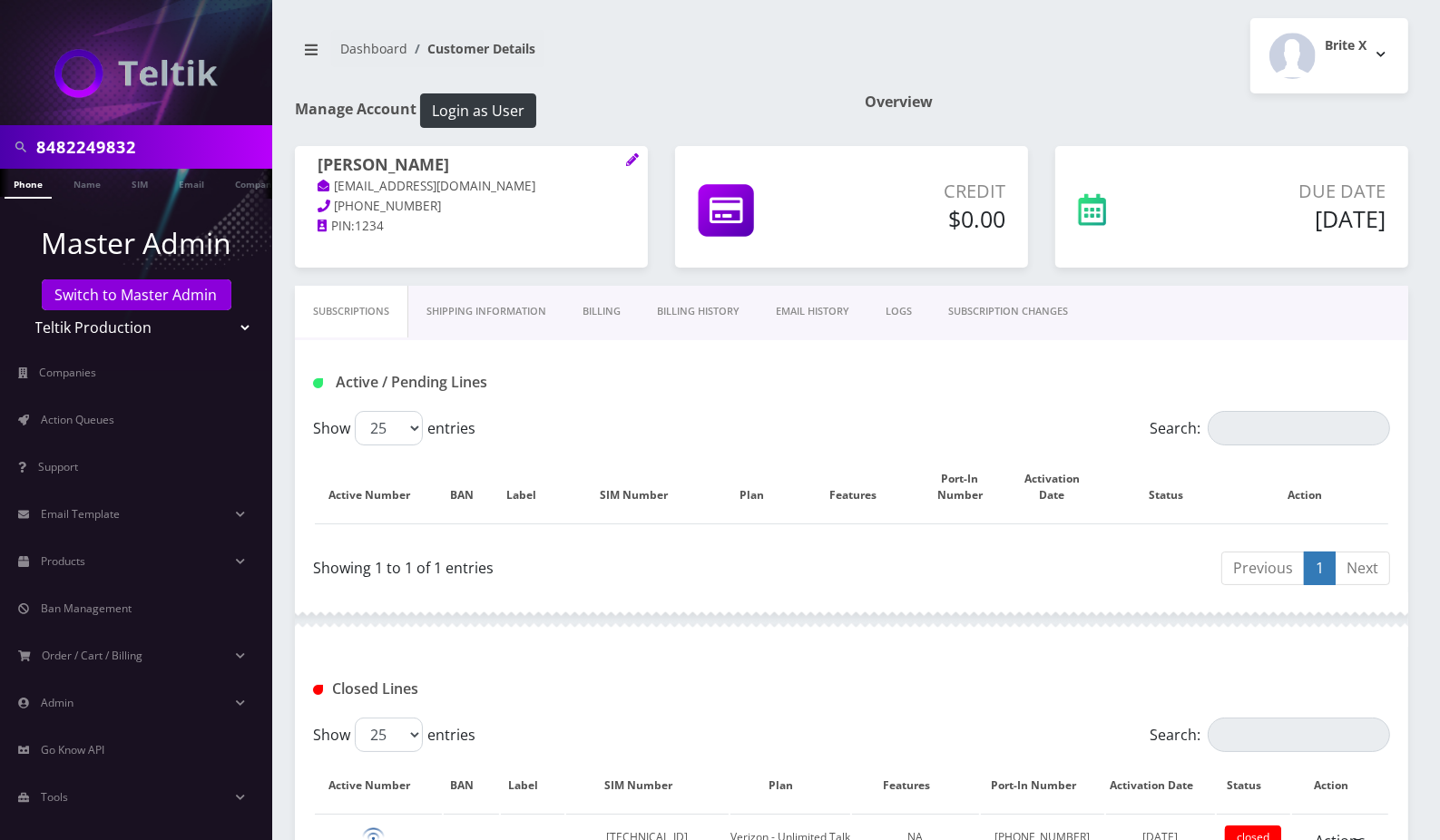
click at [603, 319] on link "Billing" at bounding box center [602, 311] width 75 height 52
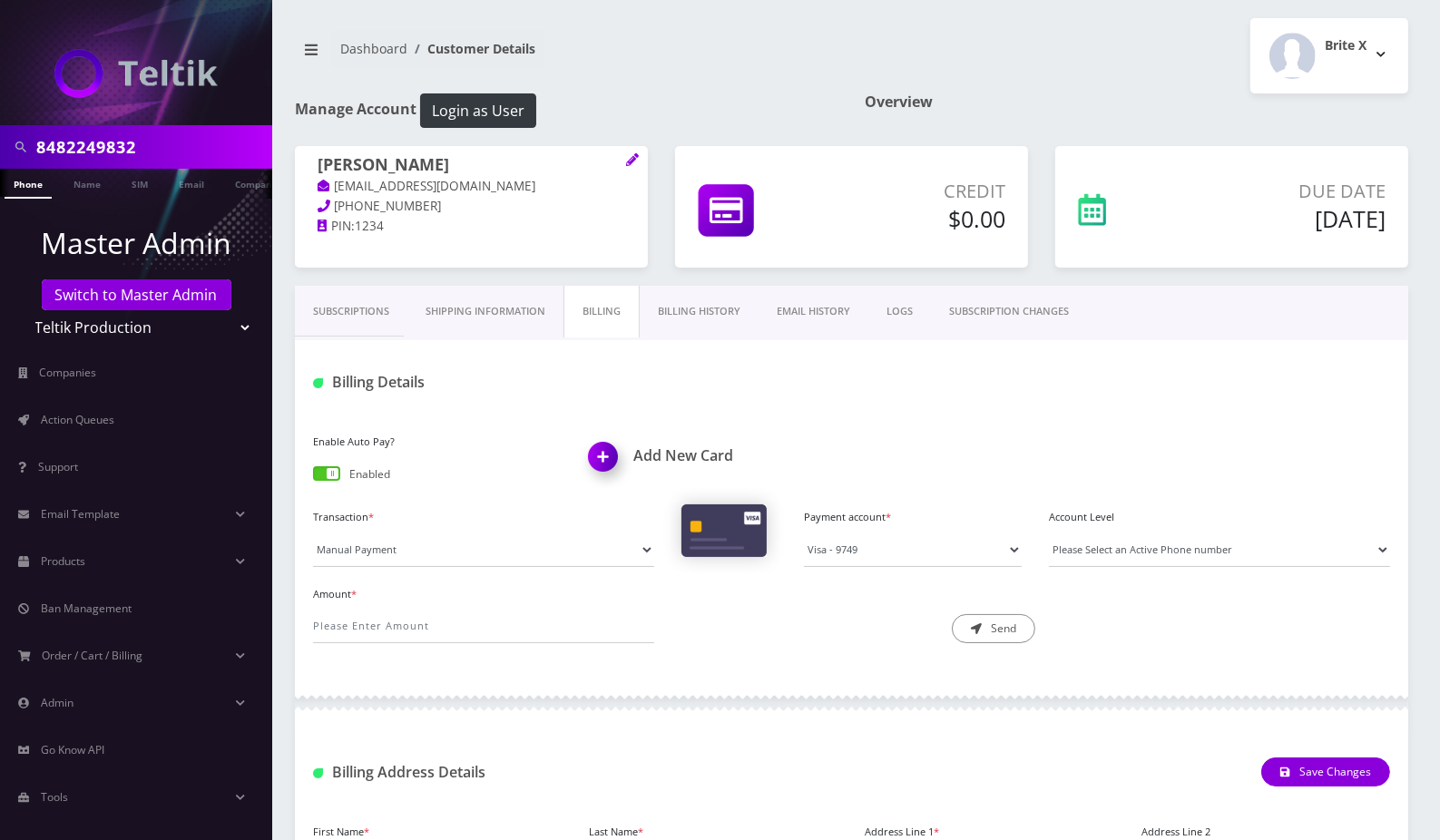
click at [331, 470] on span at bounding box center [327, 473] width 27 height 14
click at [313, 477] on input "checkbox" at bounding box center [313, 477] width 0 height 0
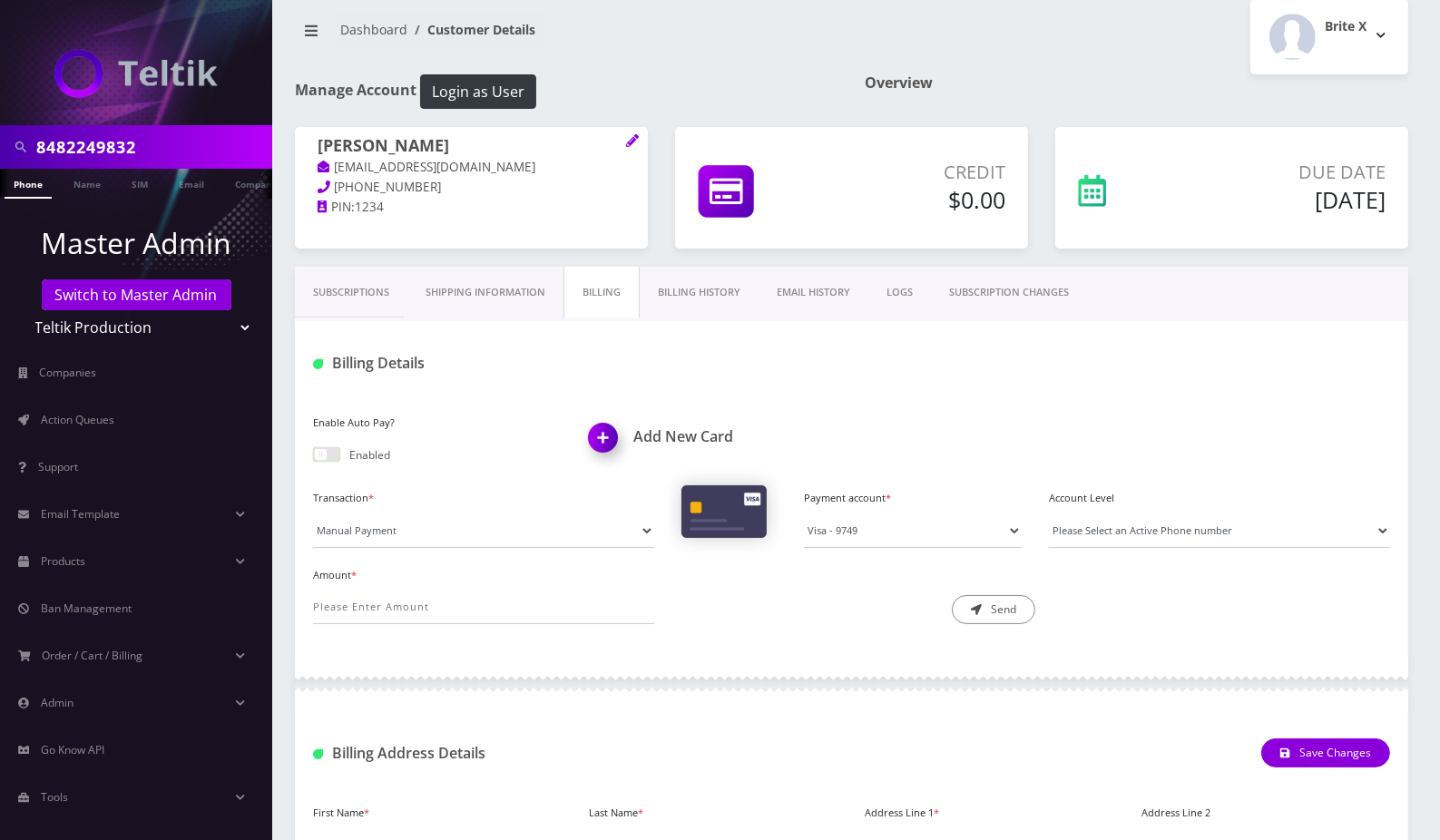
scroll to position [847, 0]
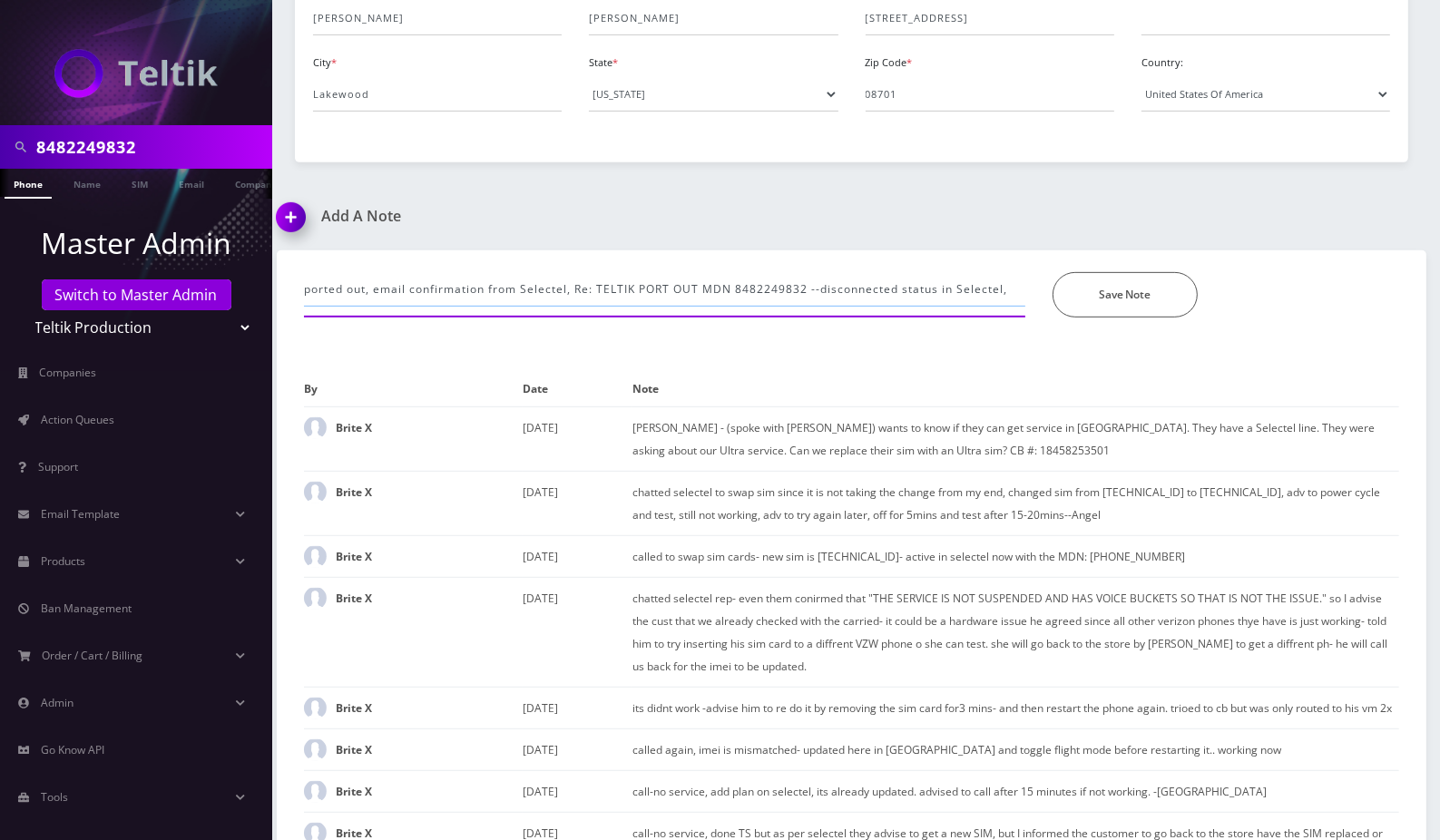
click at [985, 298] on input "ported out, email confirmation from Selectel, Re: TELTIK PORT OUT MDN 848224983…" at bounding box center [664, 289] width 721 height 34
click at [1012, 292] on input "ported out, email confirmation from Selectel, Re: TELTIK PORT OUT MDN 848224983…" at bounding box center [664, 289] width 721 height 34
type input "ported out, email confirmation from Selectel, Re: TELTIK PORT OUT MDN 848224983…"
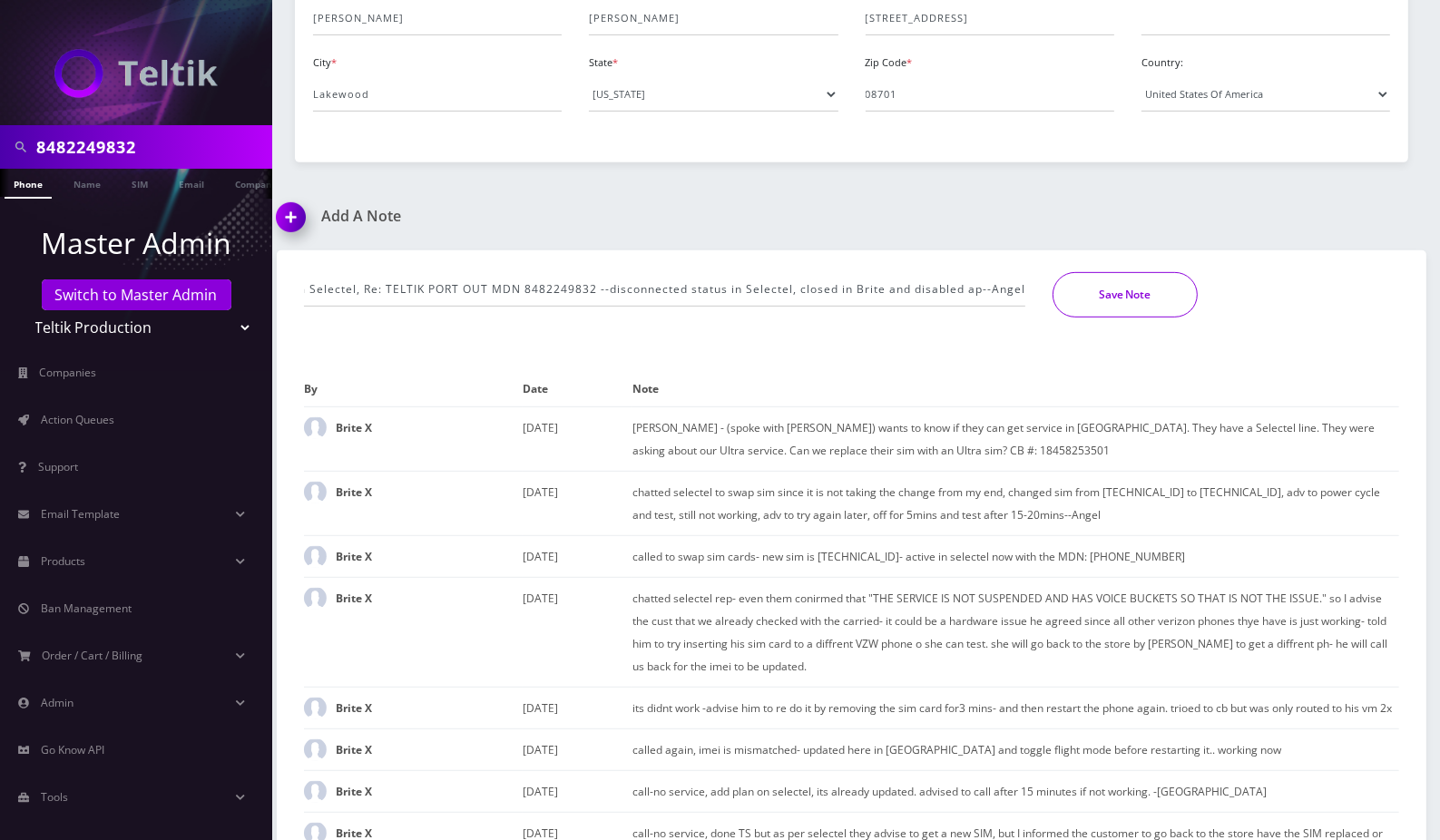
click at [1116, 301] on button "Save Note" at bounding box center [1126, 294] width 146 height 45
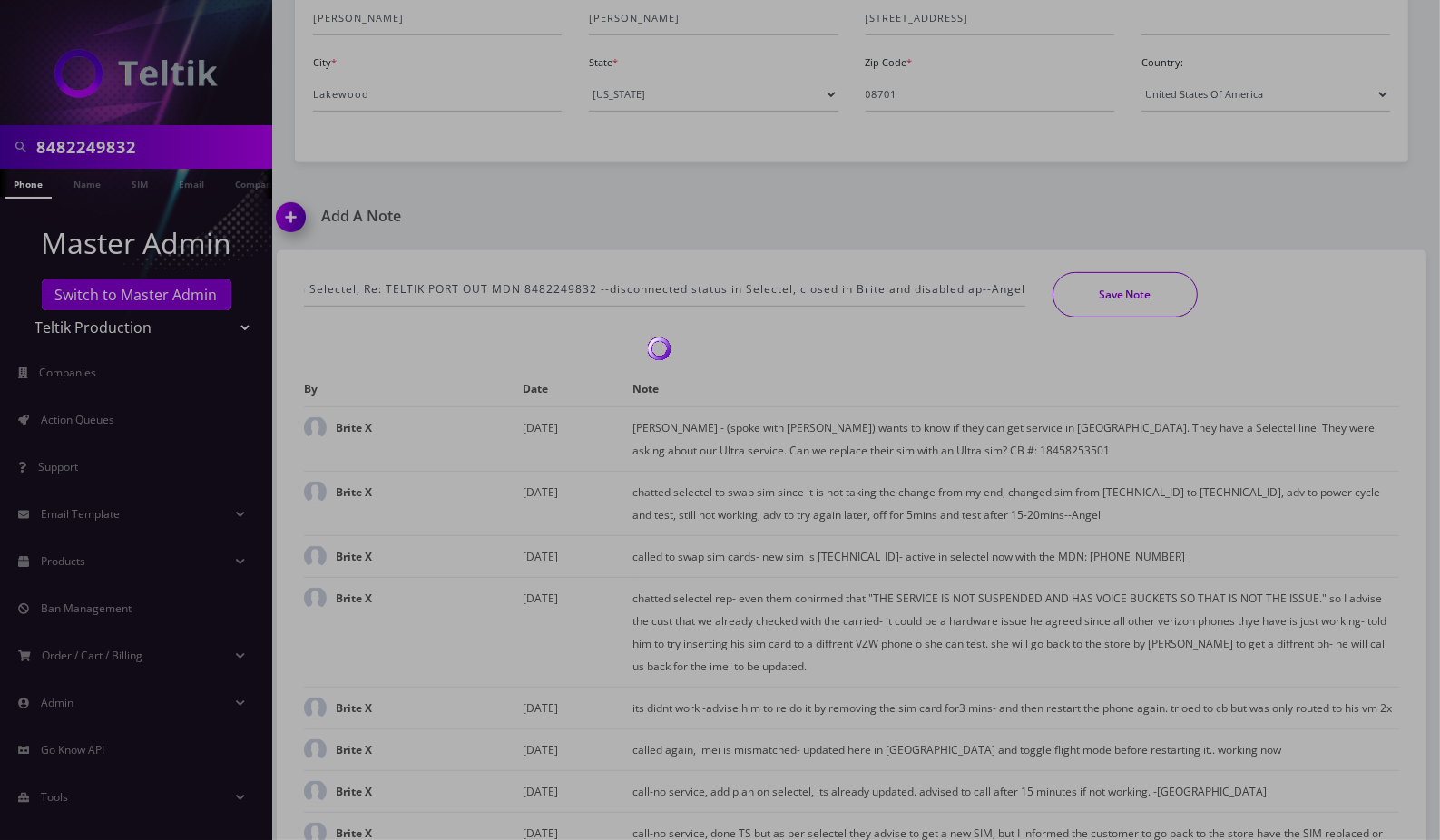
scroll to position [0, 0]
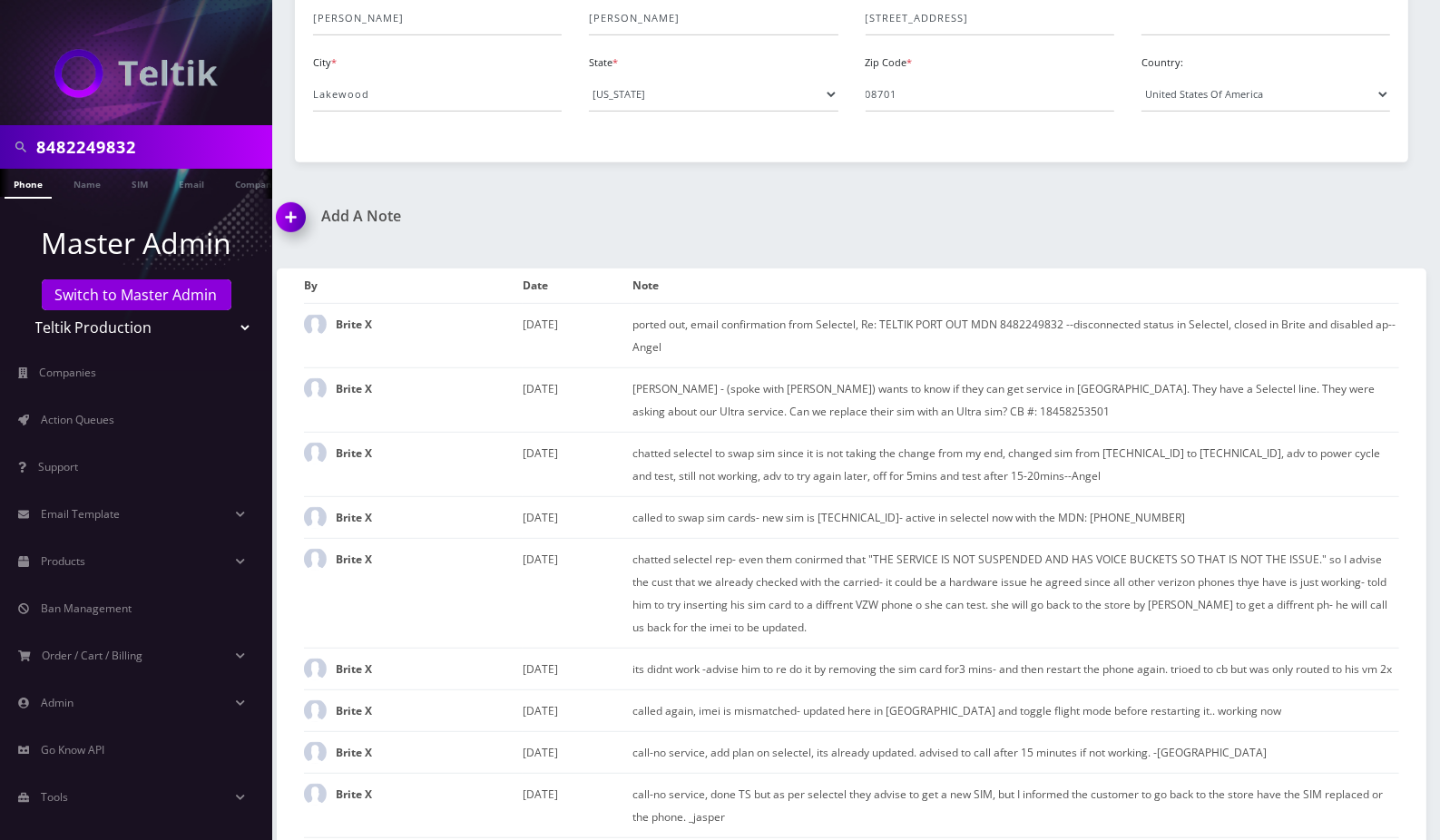
drag, startPoint x: 142, startPoint y: 329, endPoint x: 134, endPoint y: 342, distance: 15.3
click at [142, 329] on select "Teltik Production My Link Mobile VennMobile Unlimited Advanced LTE Rexing Inc D…" at bounding box center [136, 328] width 231 height 34
select select "19"
click at [21, 310] on select "Teltik Production My Link Mobile VennMobile Unlimited Advanced LTE Rexing Inc D…" at bounding box center [136, 328] width 231 height 34
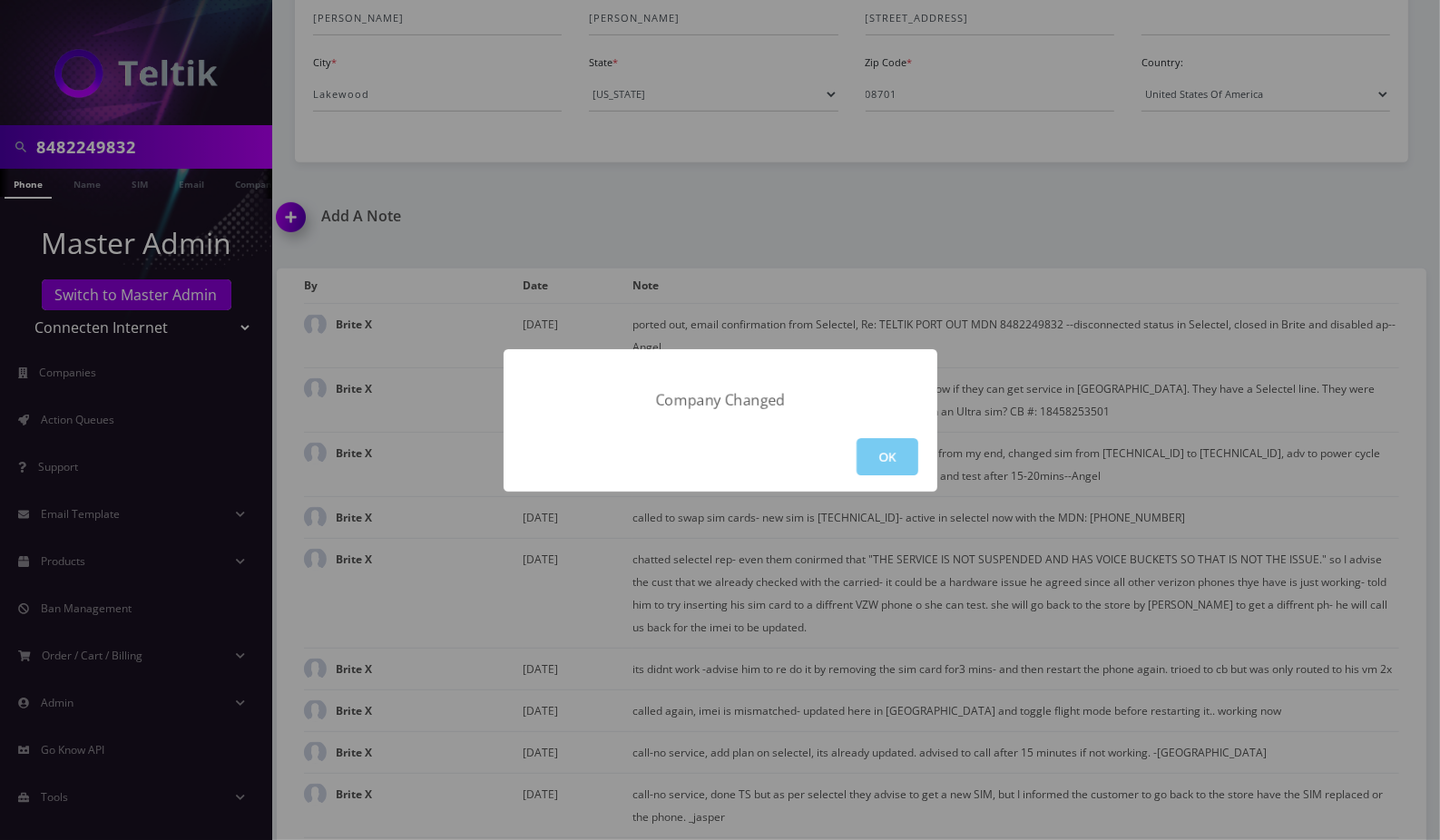
click at [880, 444] on button "OK" at bounding box center [887, 456] width 61 height 37
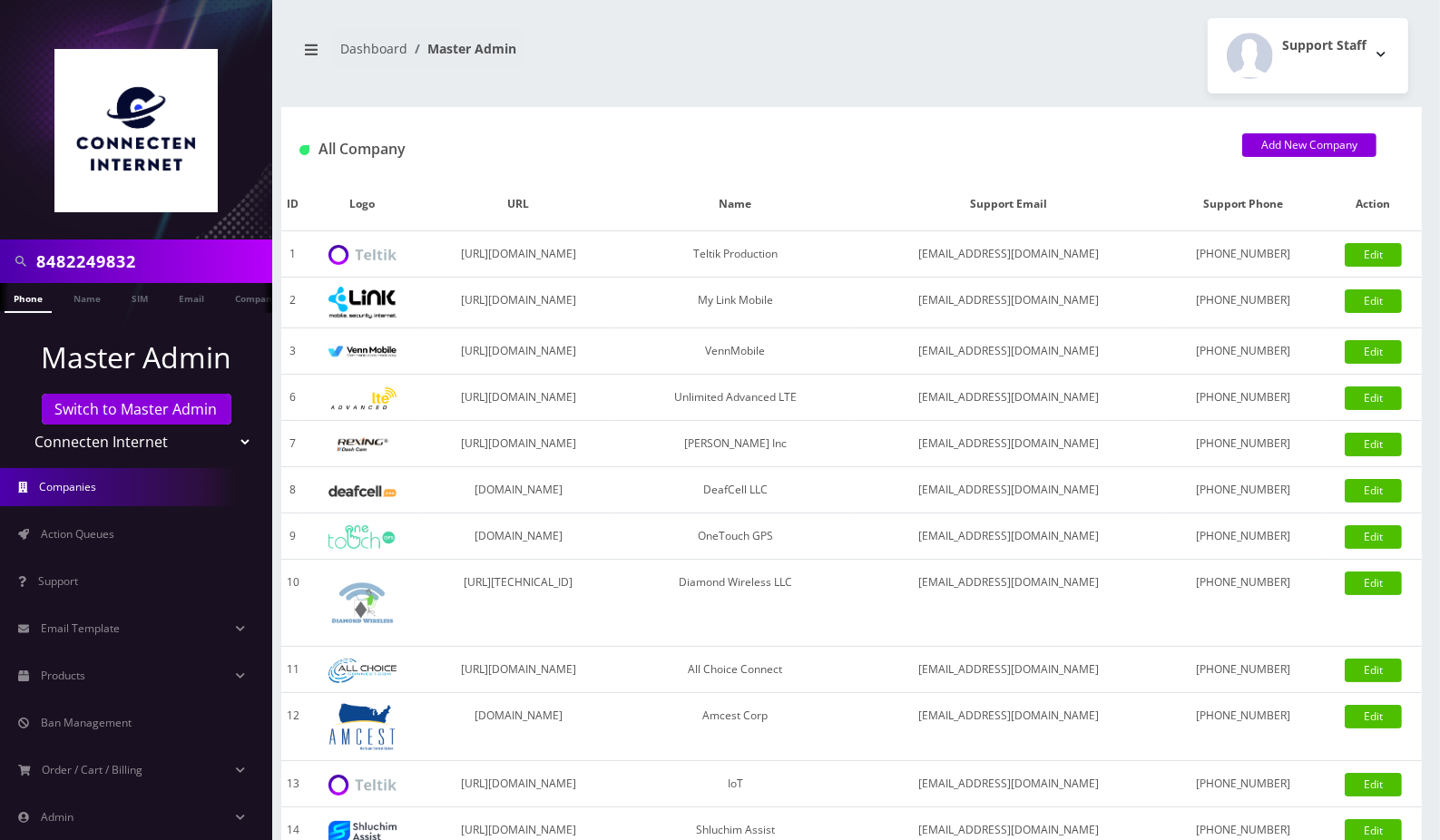
click at [88, 247] on input "8482249832" at bounding box center [151, 261] width 231 height 34
paste input "[PERSON_NAME]"
type input "[PERSON_NAME]"
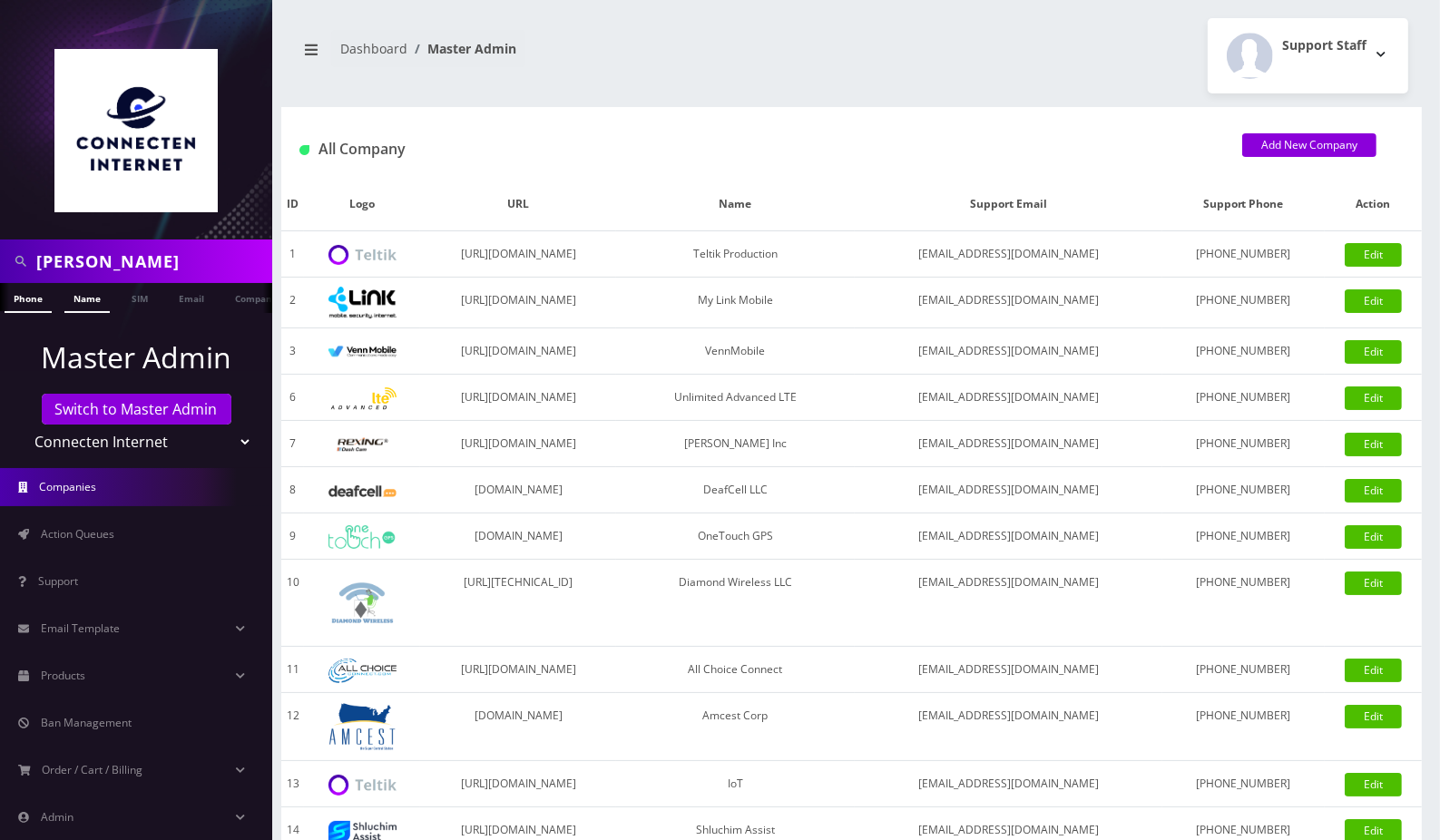
click at [85, 300] on link "Name" at bounding box center [86, 297] width 45 height 30
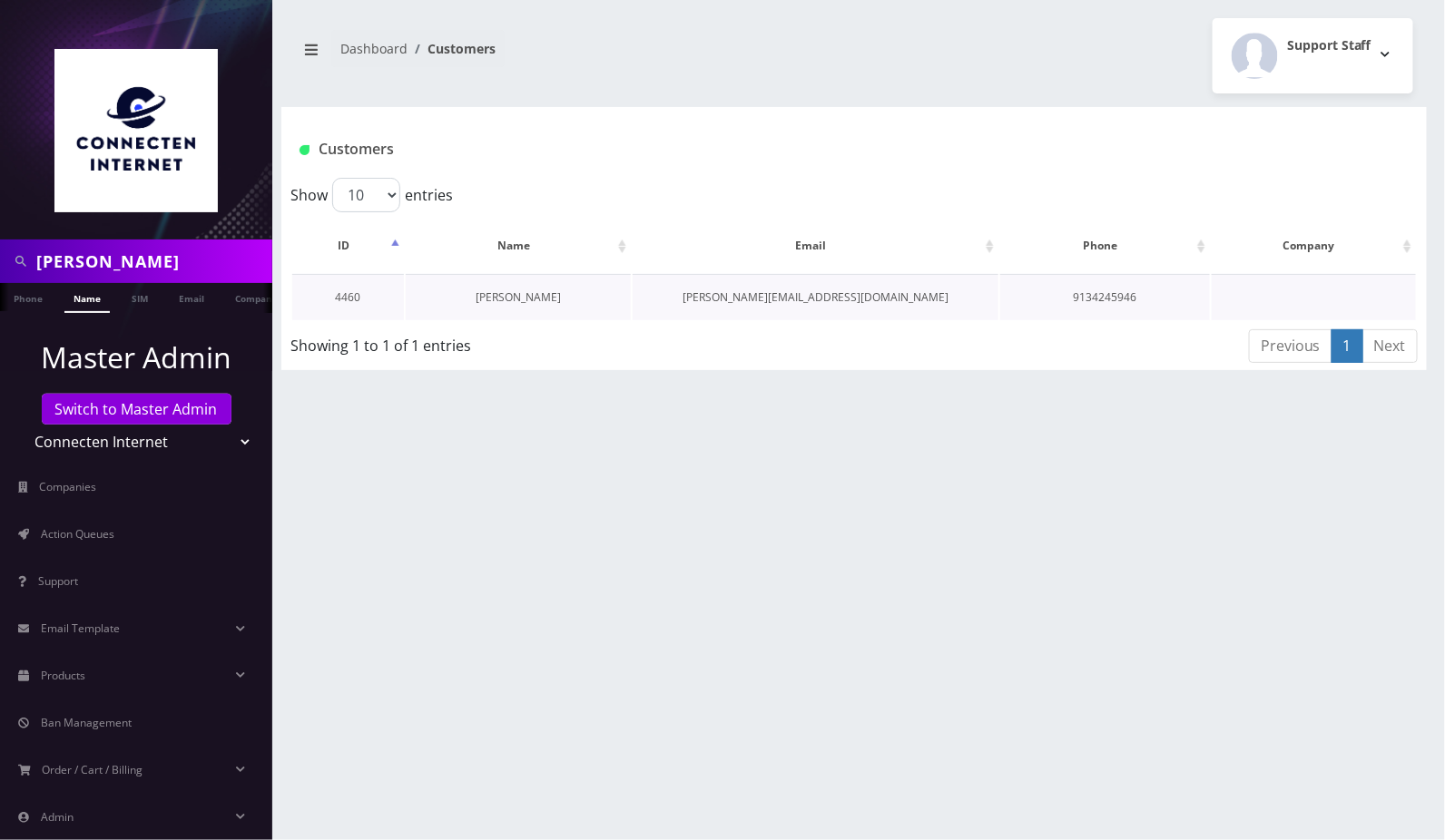
click at [542, 291] on link "[PERSON_NAME]" at bounding box center [517, 297] width 85 height 15
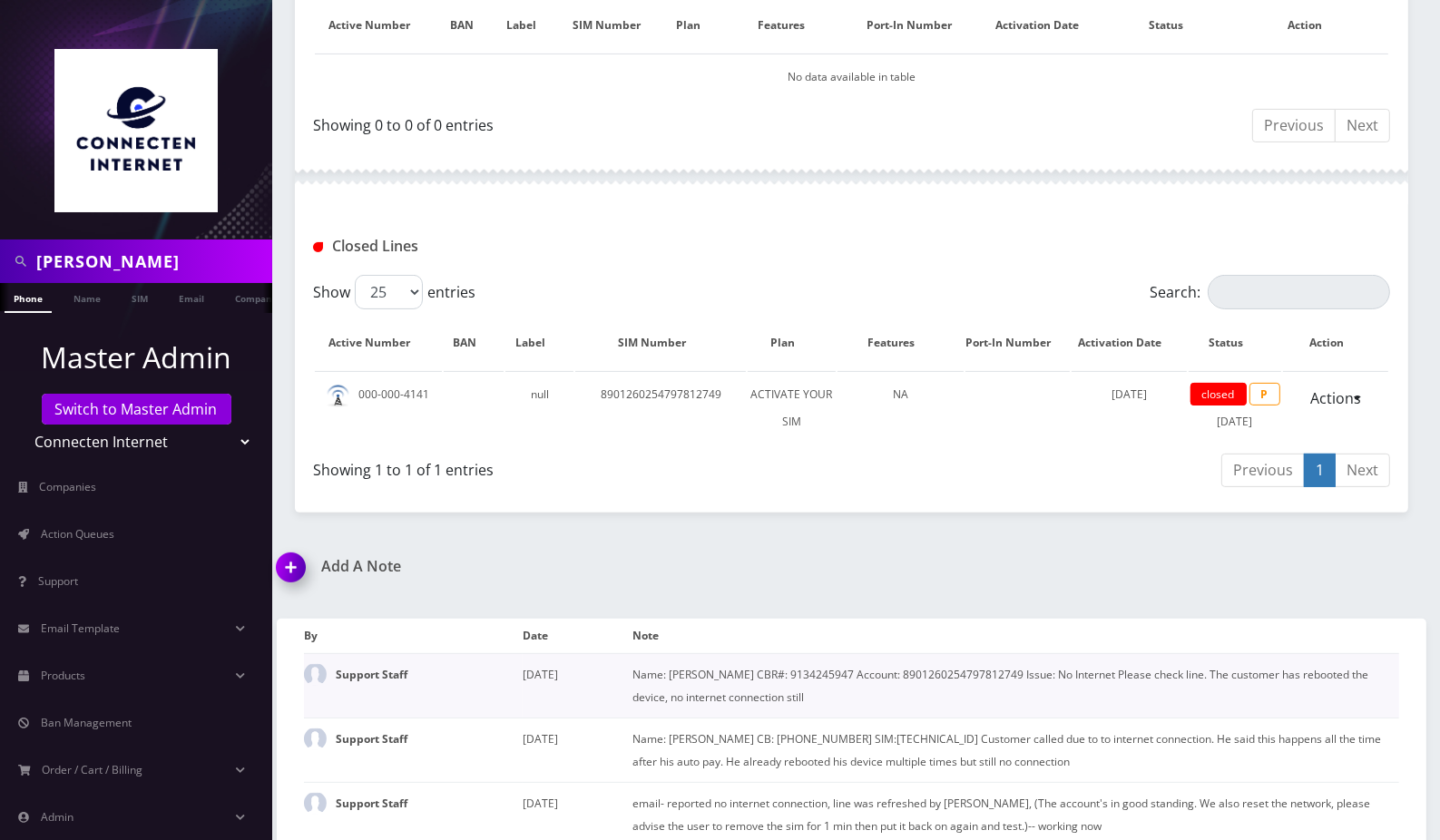
scroll to position [412, 0]
